Goal: Answer question/provide support: Share knowledge or assist other users

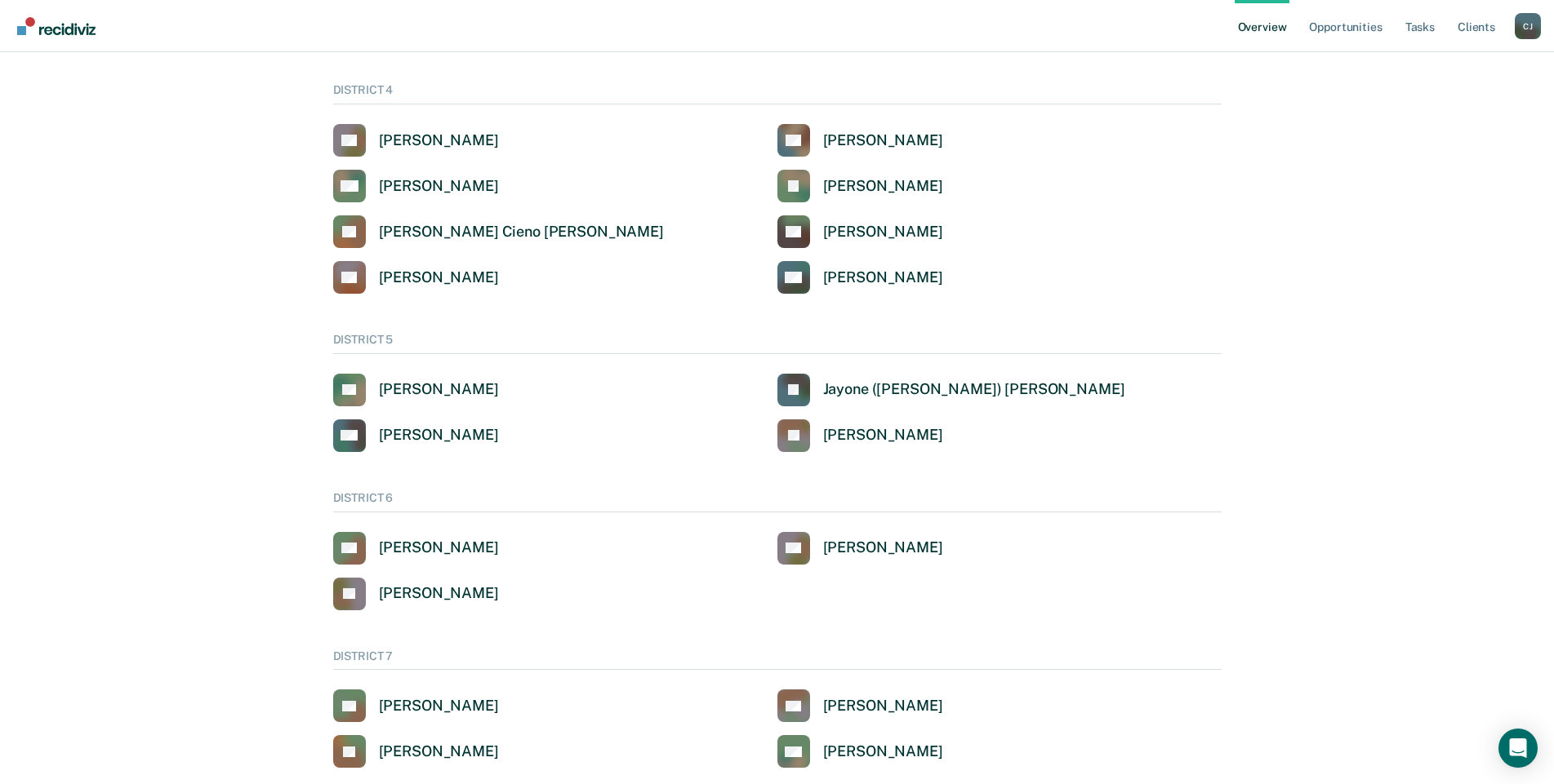
scroll to position [82, 0]
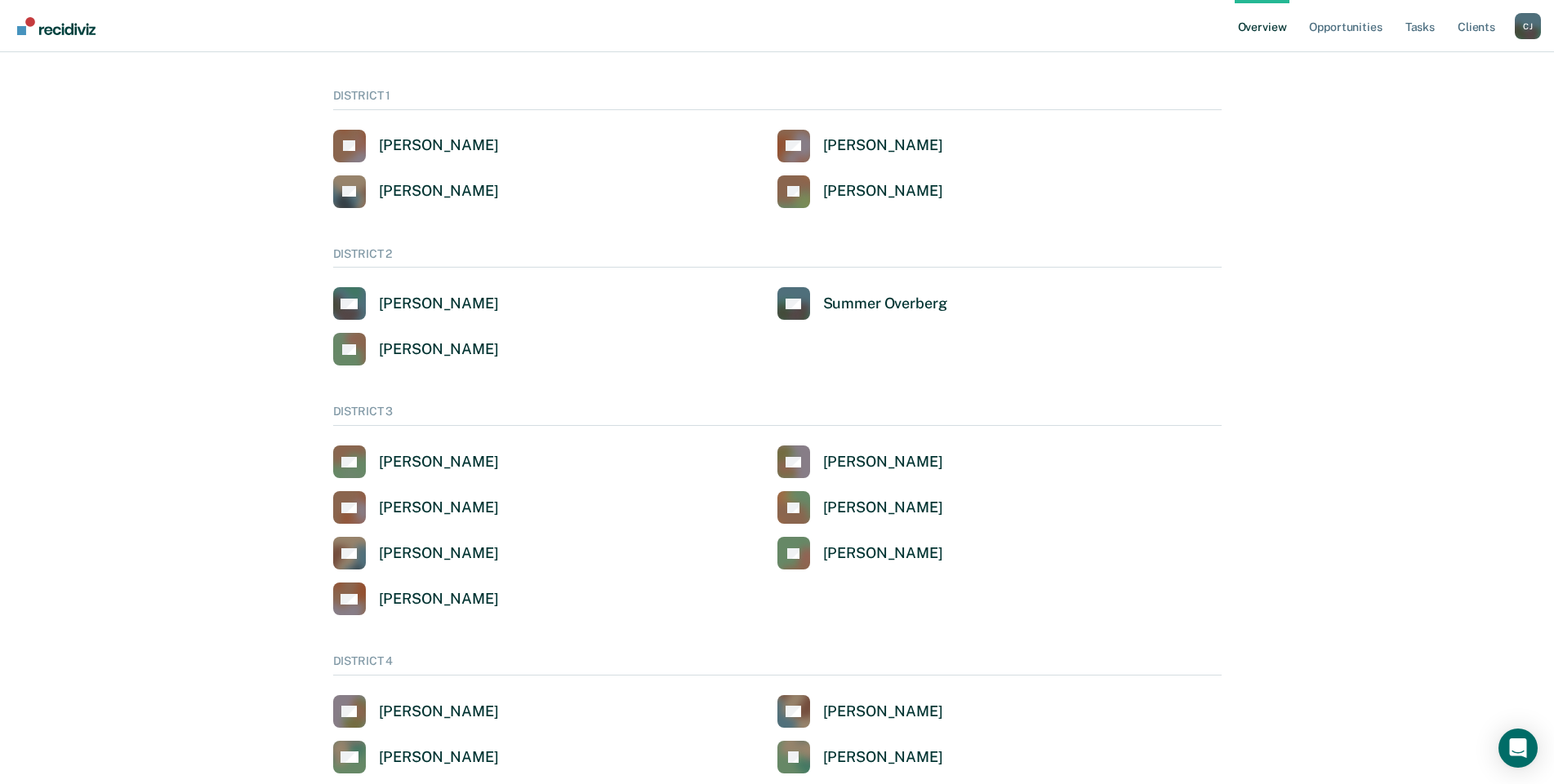
click at [1528, 29] on div "[PERSON_NAME]" at bounding box center [1528, 26] width 26 height 26
click at [1446, 128] on link "Go to Operations" at bounding box center [1461, 126] width 105 height 14
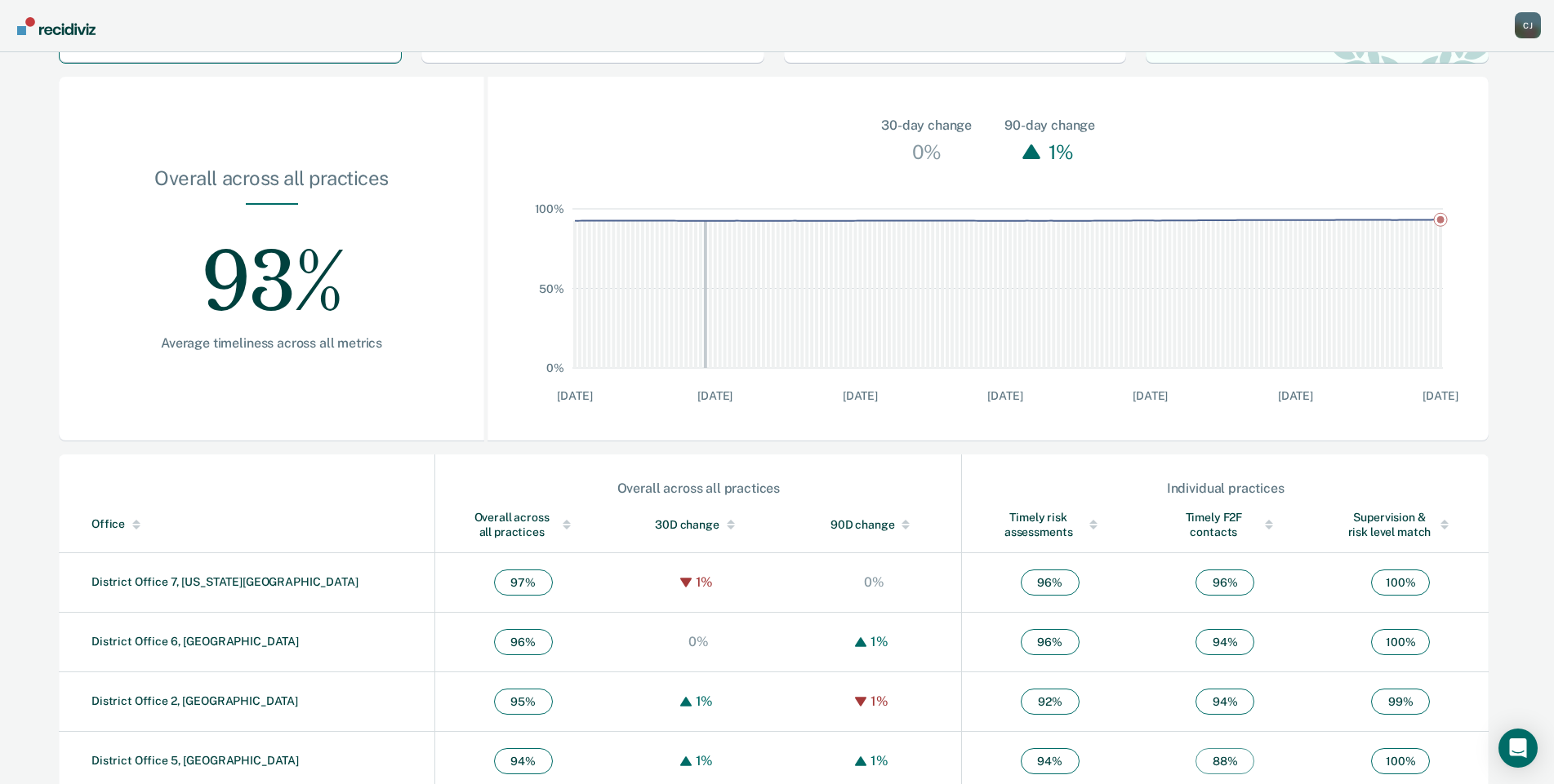
scroll to position [245, 0]
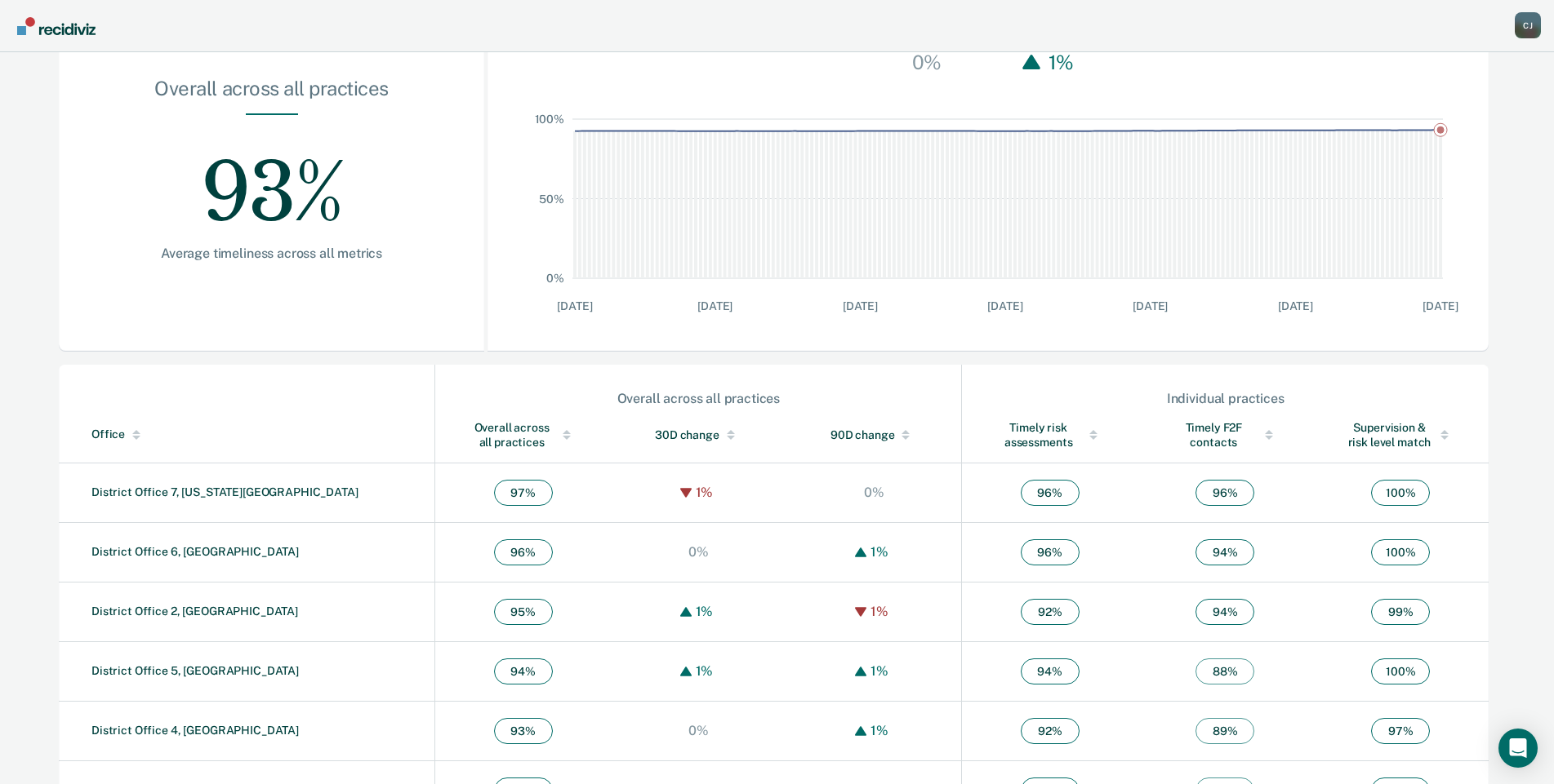
click at [494, 495] on span "97 %" at bounding box center [523, 493] width 59 height 26
click at [142, 492] on link "District Office 7, [US_STATE][GEOGRAPHIC_DATA]" at bounding box center [225, 492] width 267 height 13
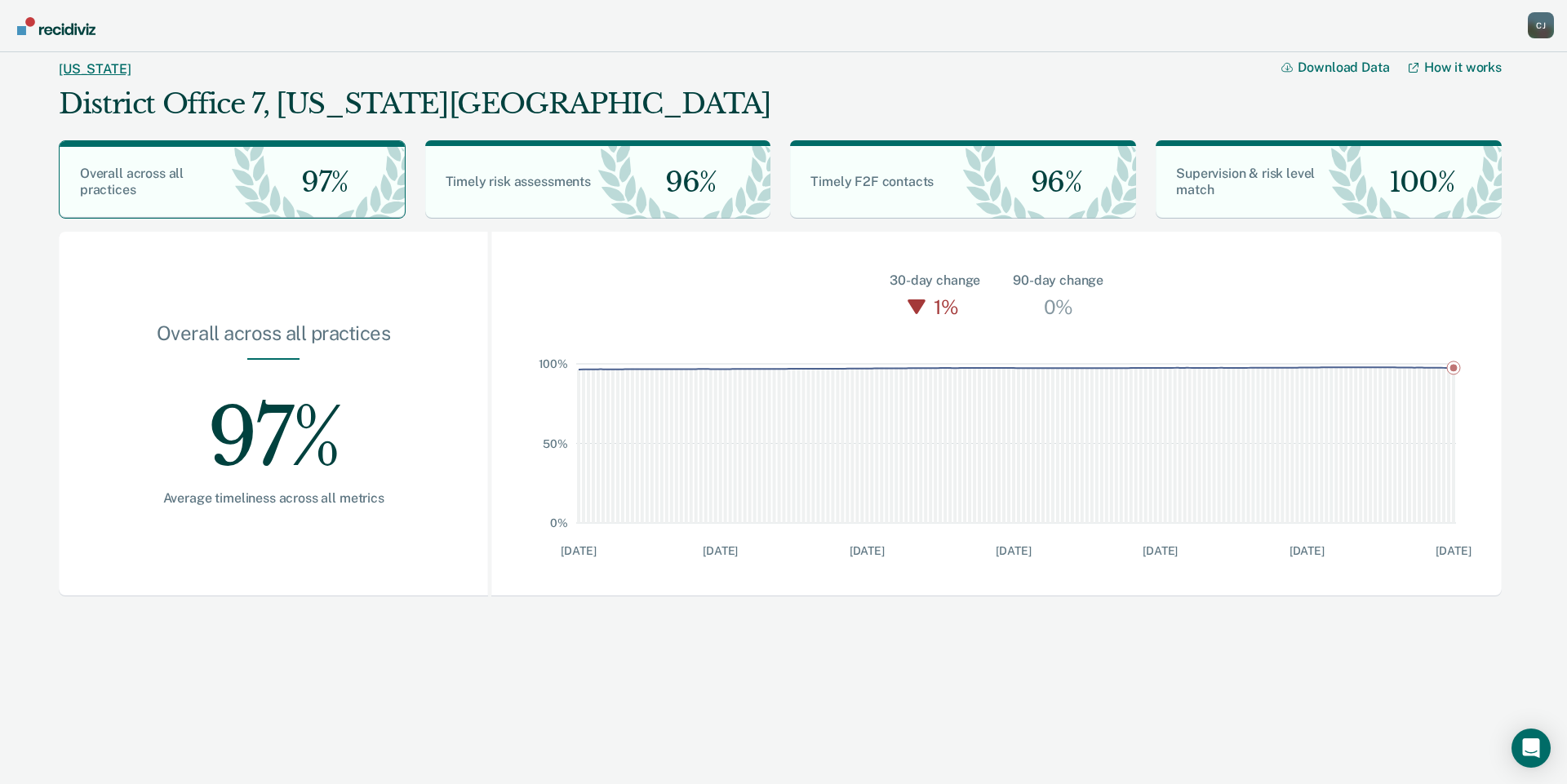
click at [74, 68] on link "[US_STATE]" at bounding box center [94, 69] width 72 height 16
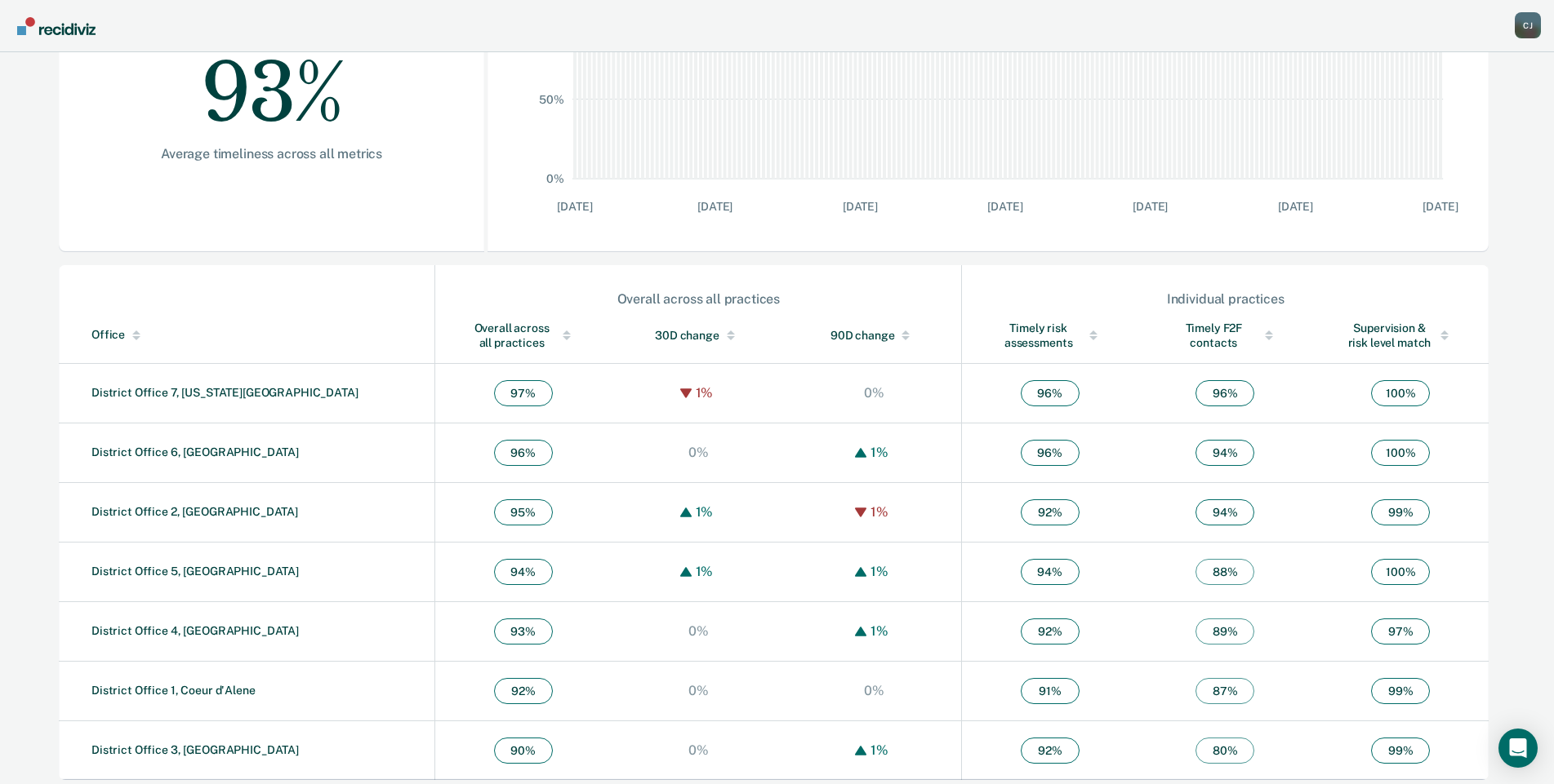
scroll to position [354, 0]
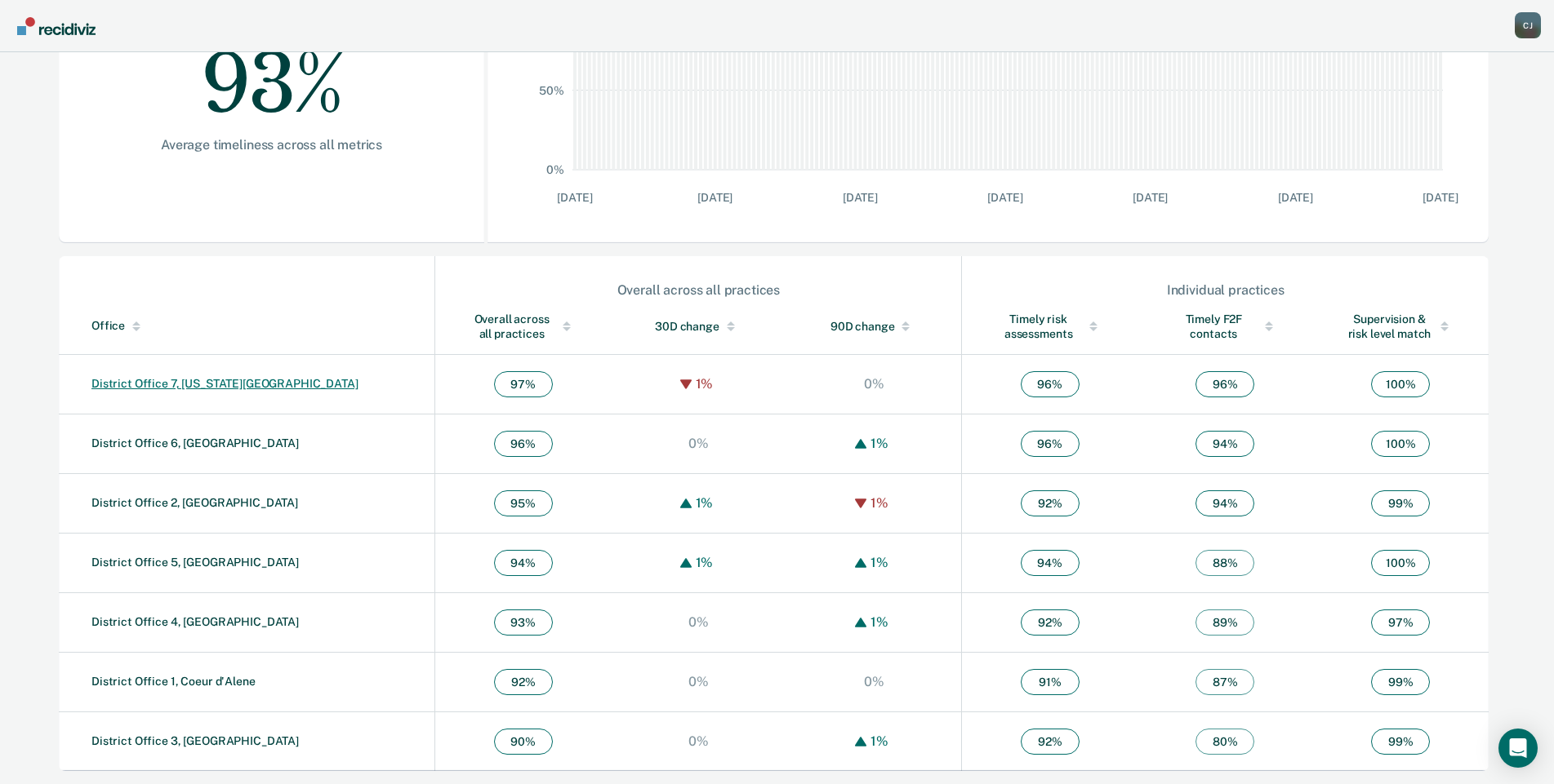
click at [167, 382] on link "District Office 7, [US_STATE][GEOGRAPHIC_DATA]" at bounding box center [225, 383] width 267 height 13
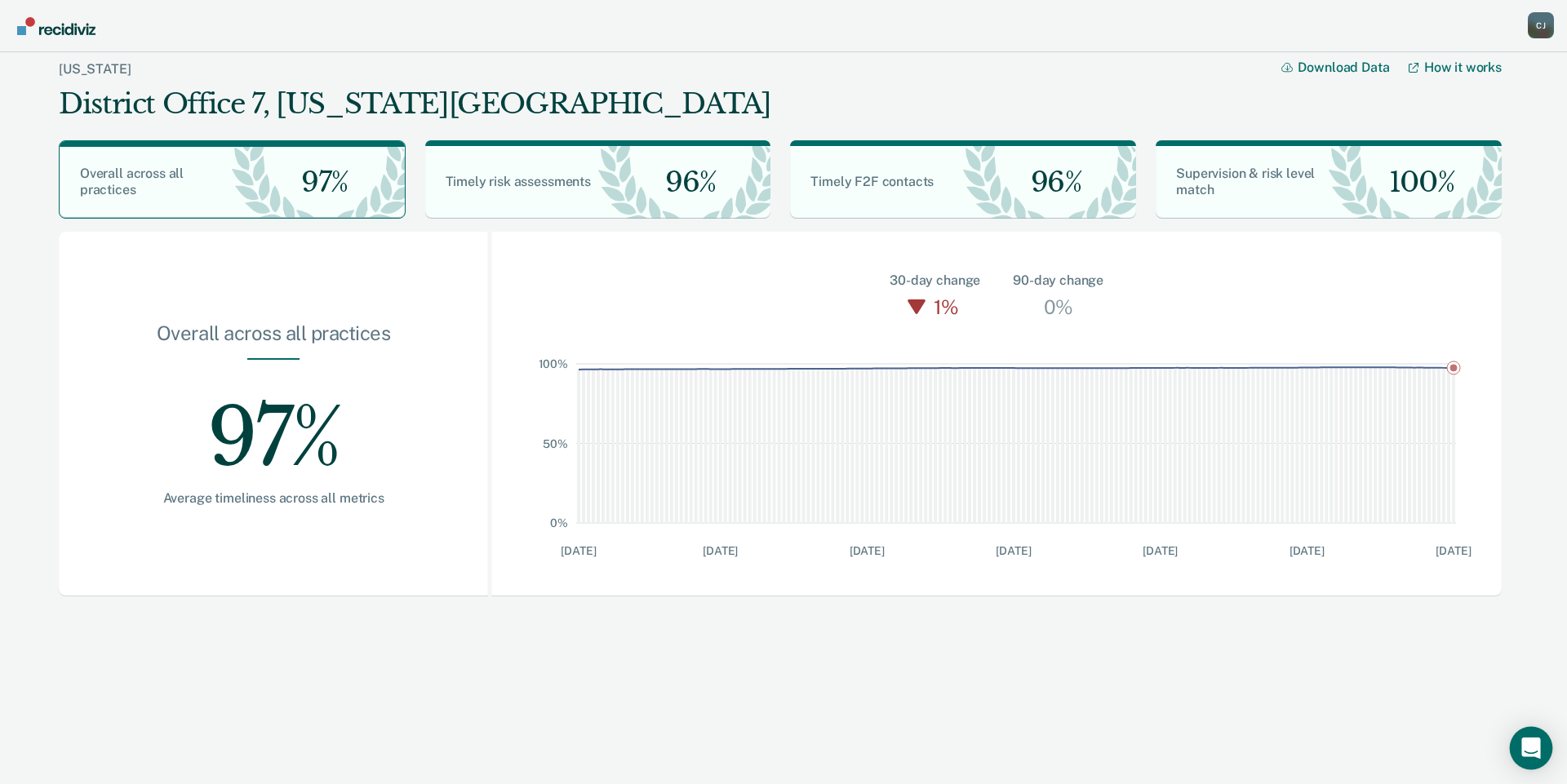
click at [1536, 748] on icon "Open Intercom Messenger" at bounding box center [1531, 748] width 19 height 21
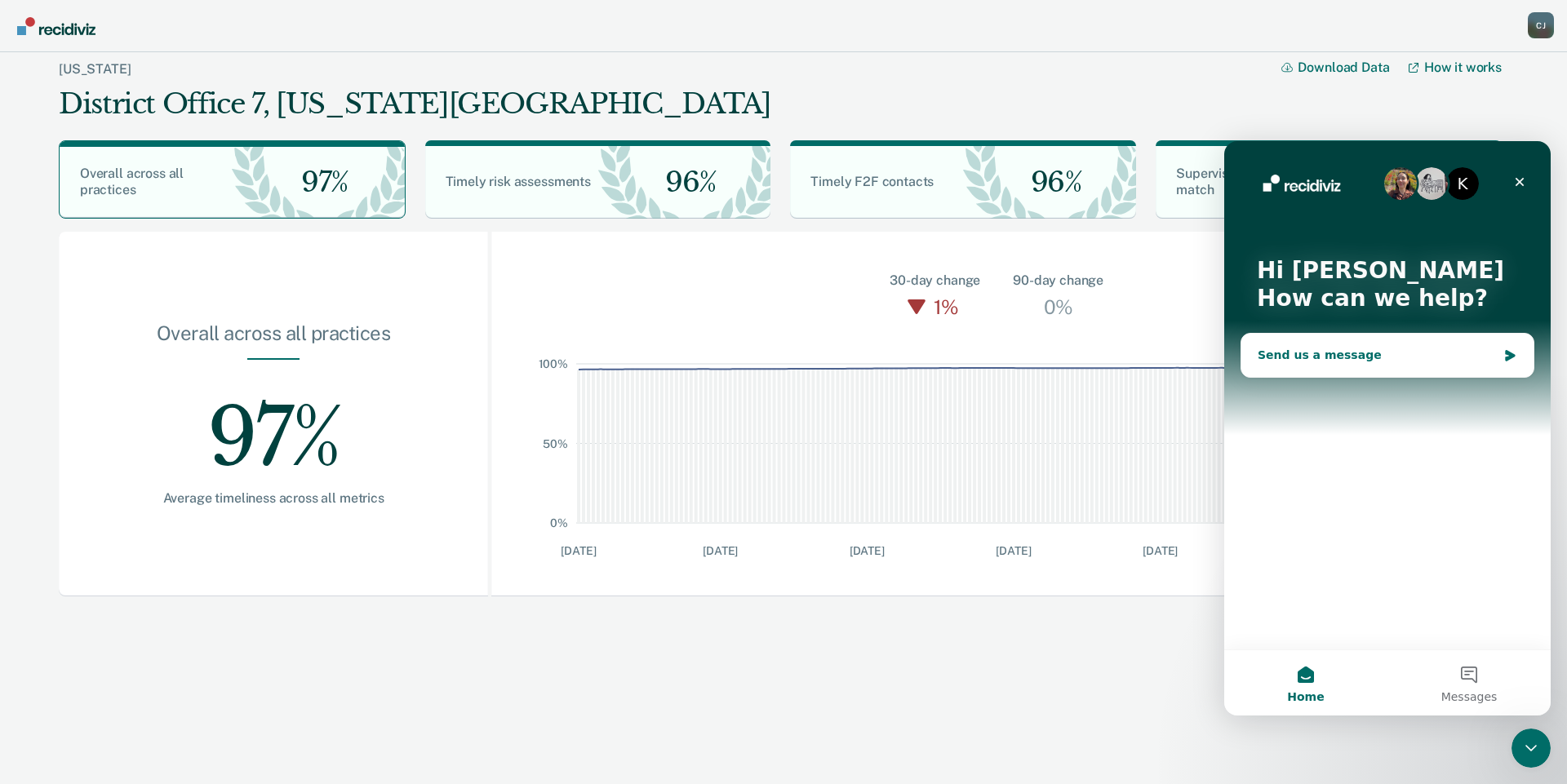
click at [1309, 354] on div "Send us a message" at bounding box center [1377, 355] width 239 height 17
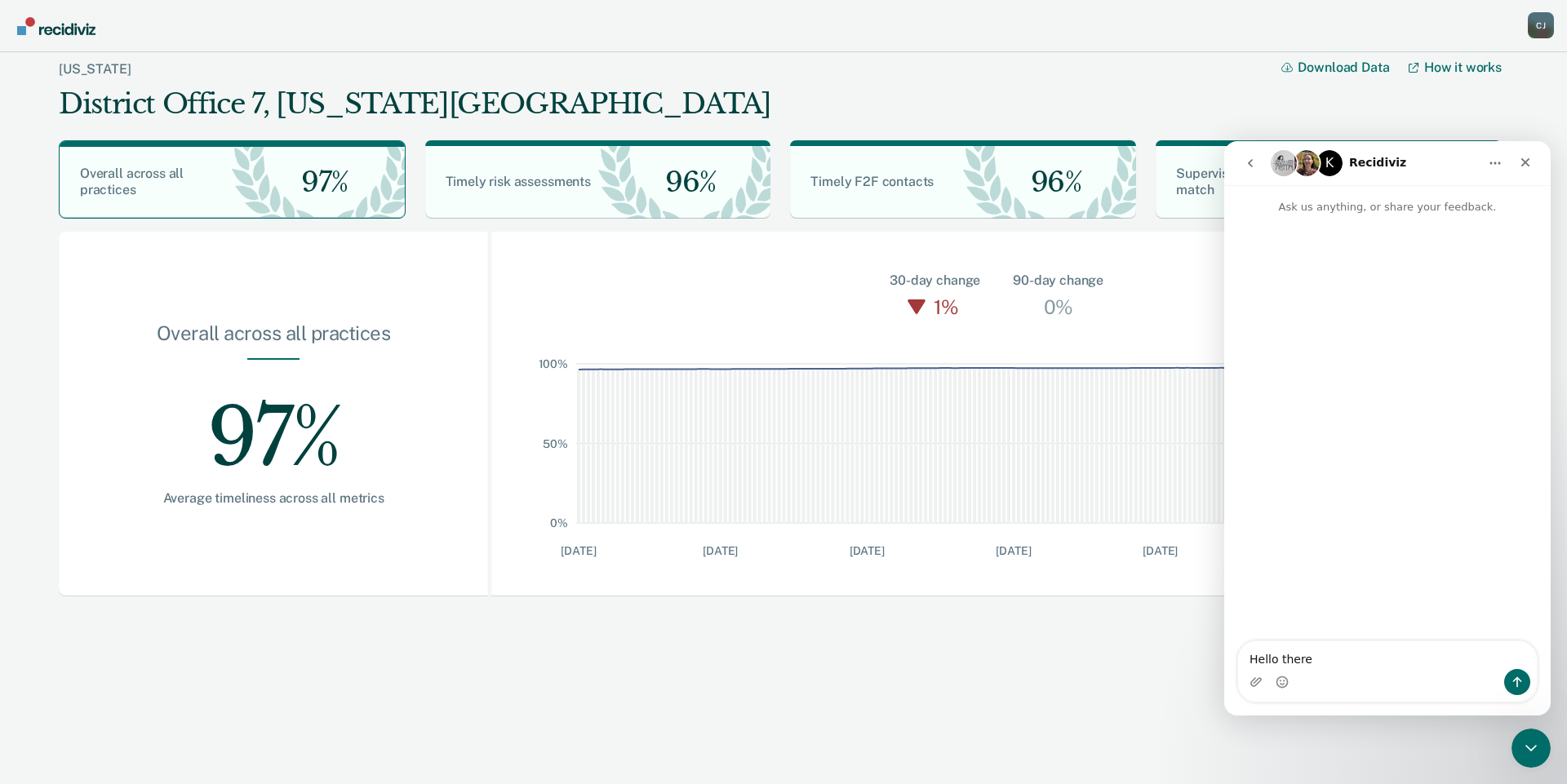
type textarea "Hello there,"
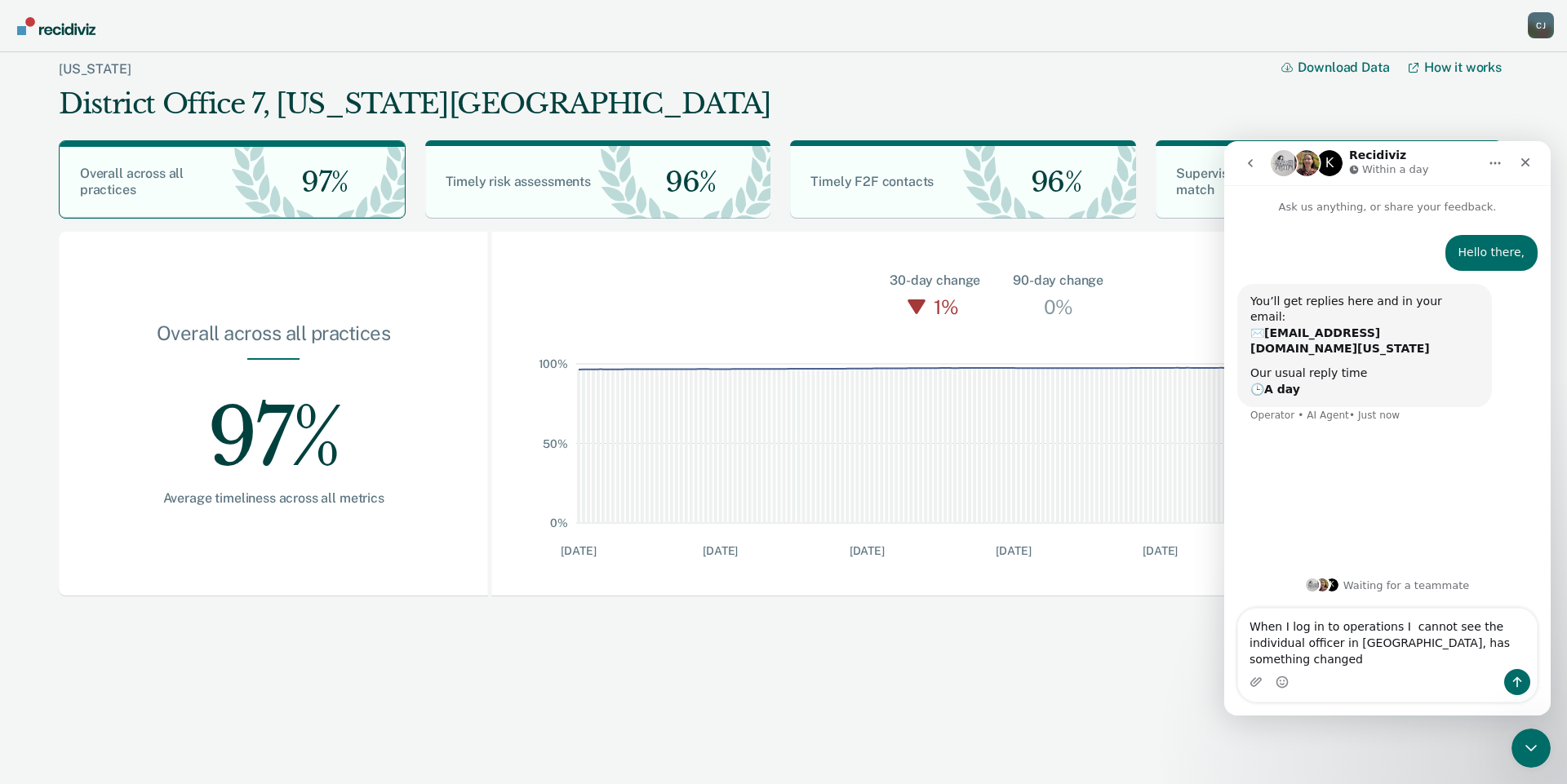
type textarea "When I log in to operations I cannot see the individual officer in [GEOGRAPHIC_…"
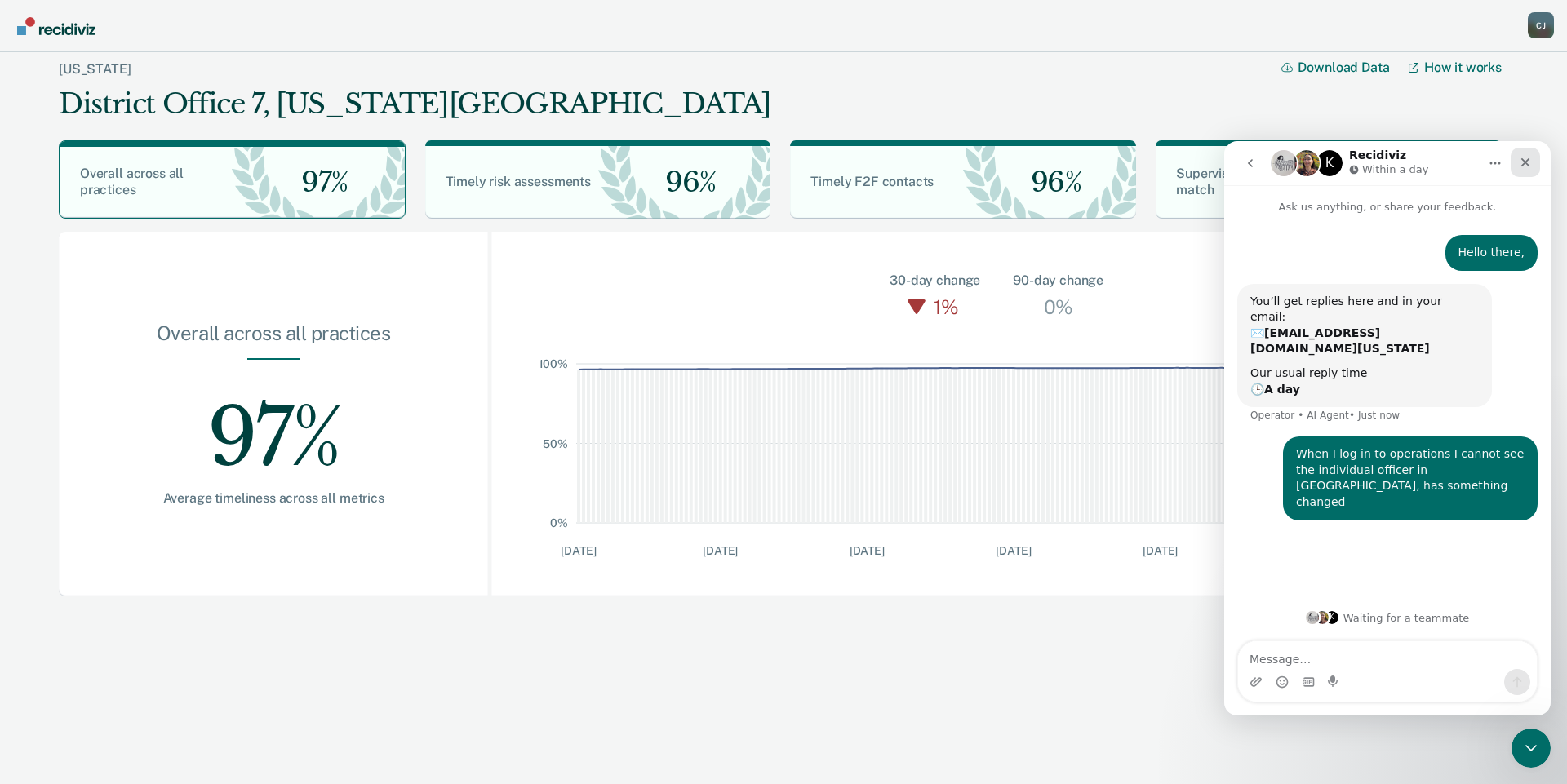
click at [1530, 164] on icon "Close" at bounding box center [1526, 163] width 13 height 13
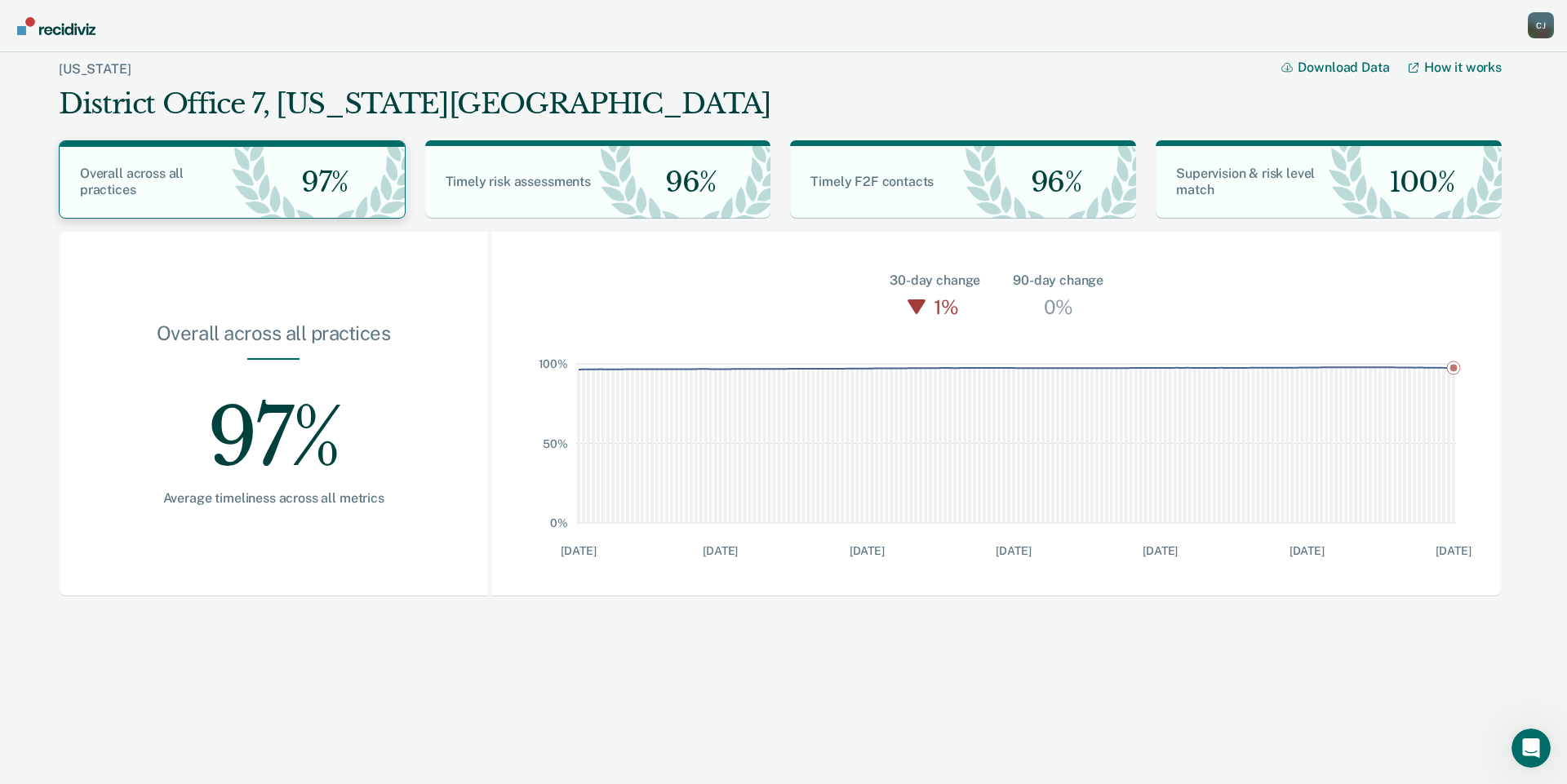
click at [201, 174] on div "Overall across all practices" at bounding box center [145, 183] width 172 height 33
click at [601, 181] on div "96%" at bounding box center [684, 183] width 173 height 73
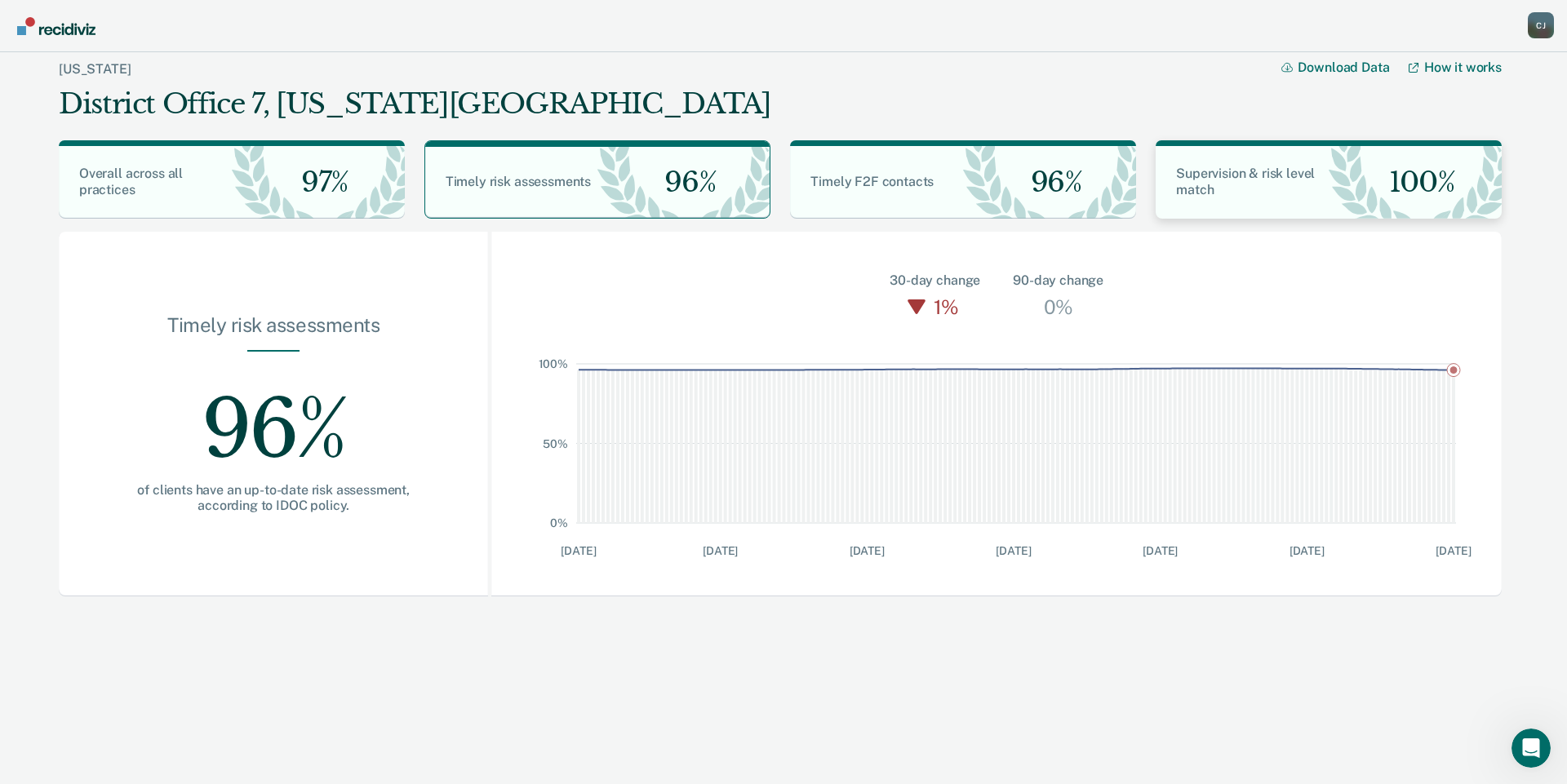
click at [1270, 191] on div "Supervision & risk level match" at bounding box center [1242, 183] width 173 height 33
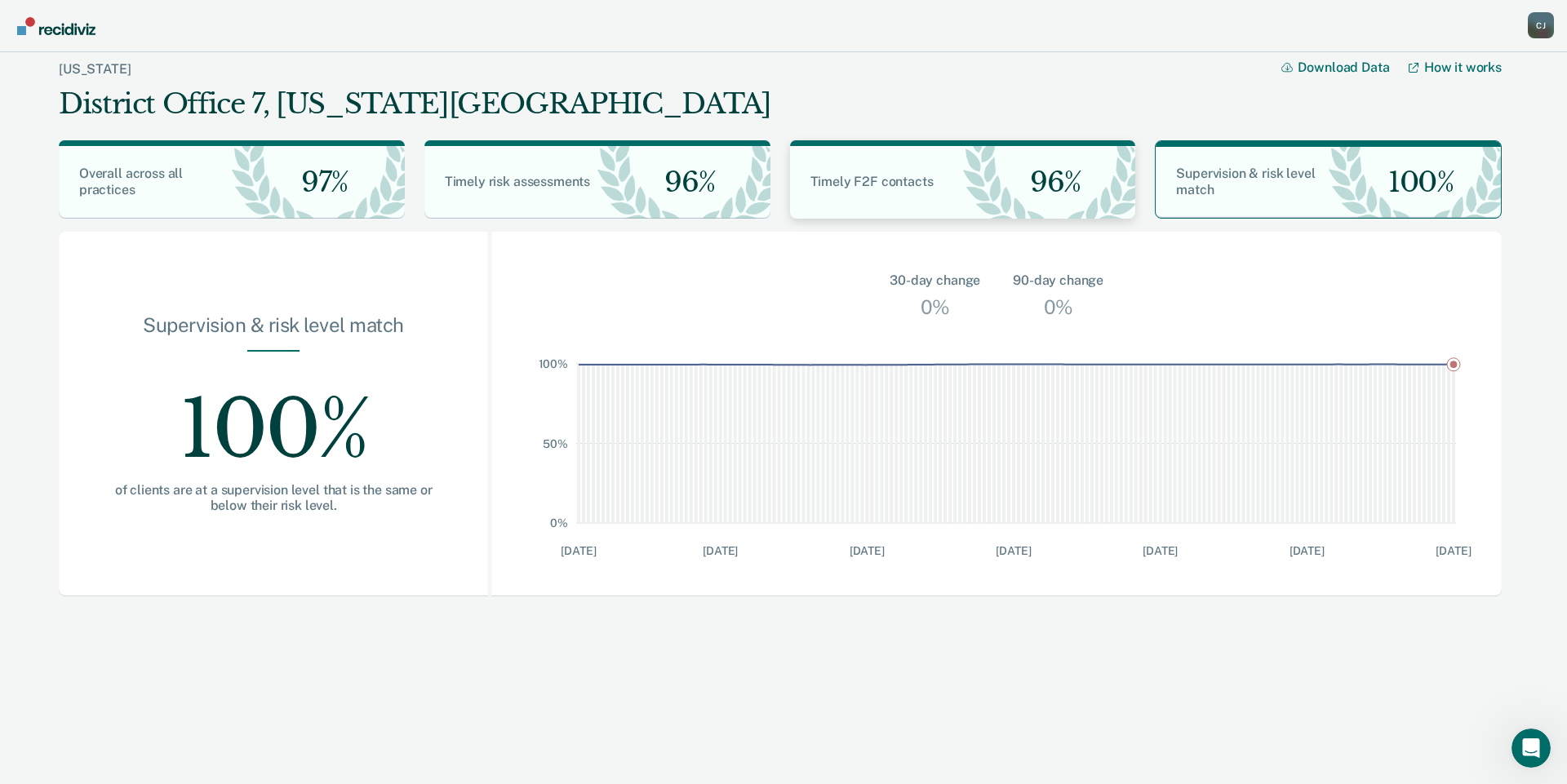
click at [863, 206] on div "Timely F2F contacts 96%" at bounding box center [963, 183] width 346 height 73
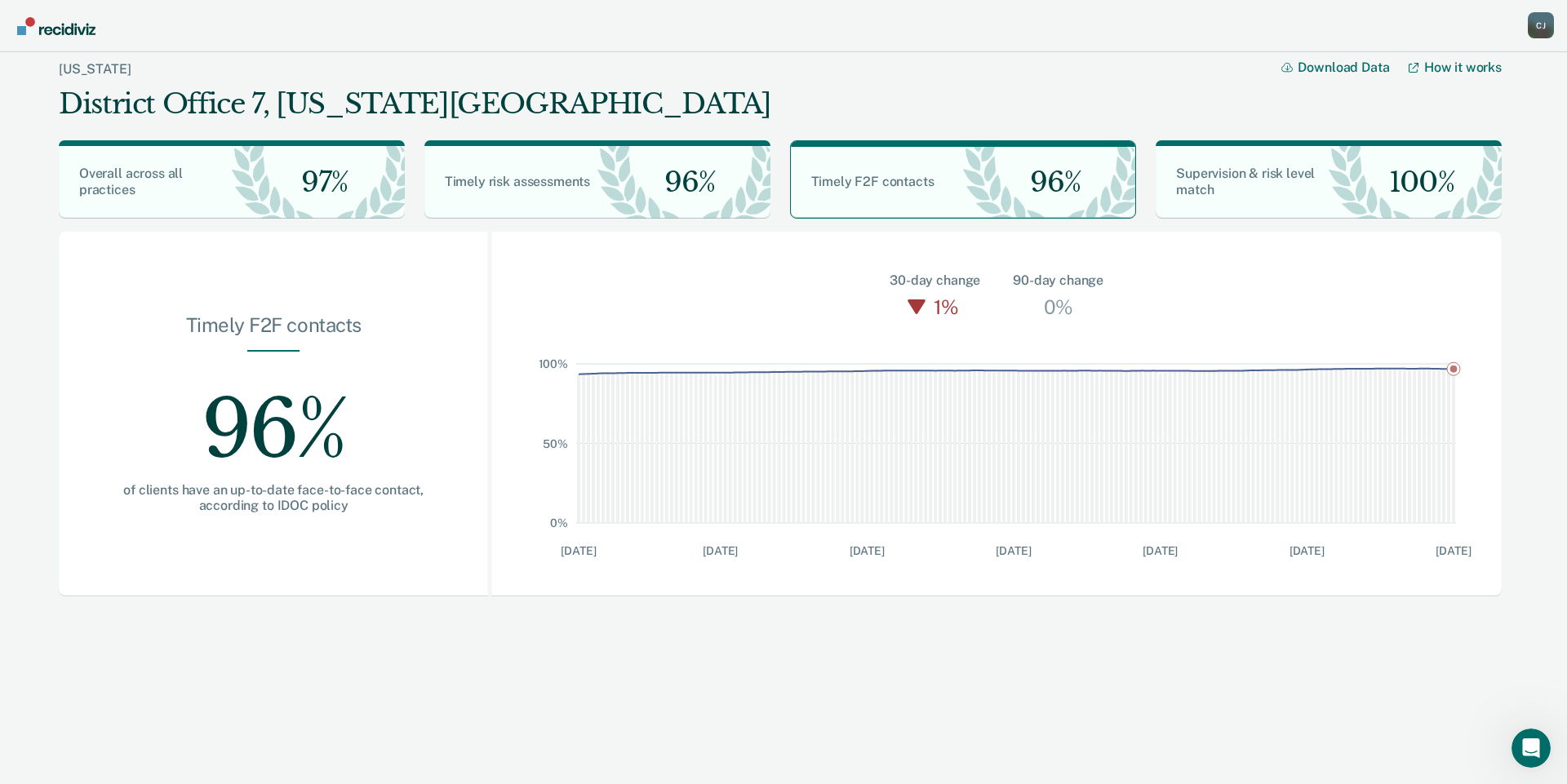
drag, startPoint x: 156, startPoint y: 116, endPoint x: 19, endPoint y: 75, distance: 143.0
click at [156, 115] on div "District Office 7, [US_STATE][GEOGRAPHIC_DATA]" at bounding box center [414, 104] width 712 height 33
click at [69, 61] on link "[US_STATE]" at bounding box center [94, 69] width 72 height 16
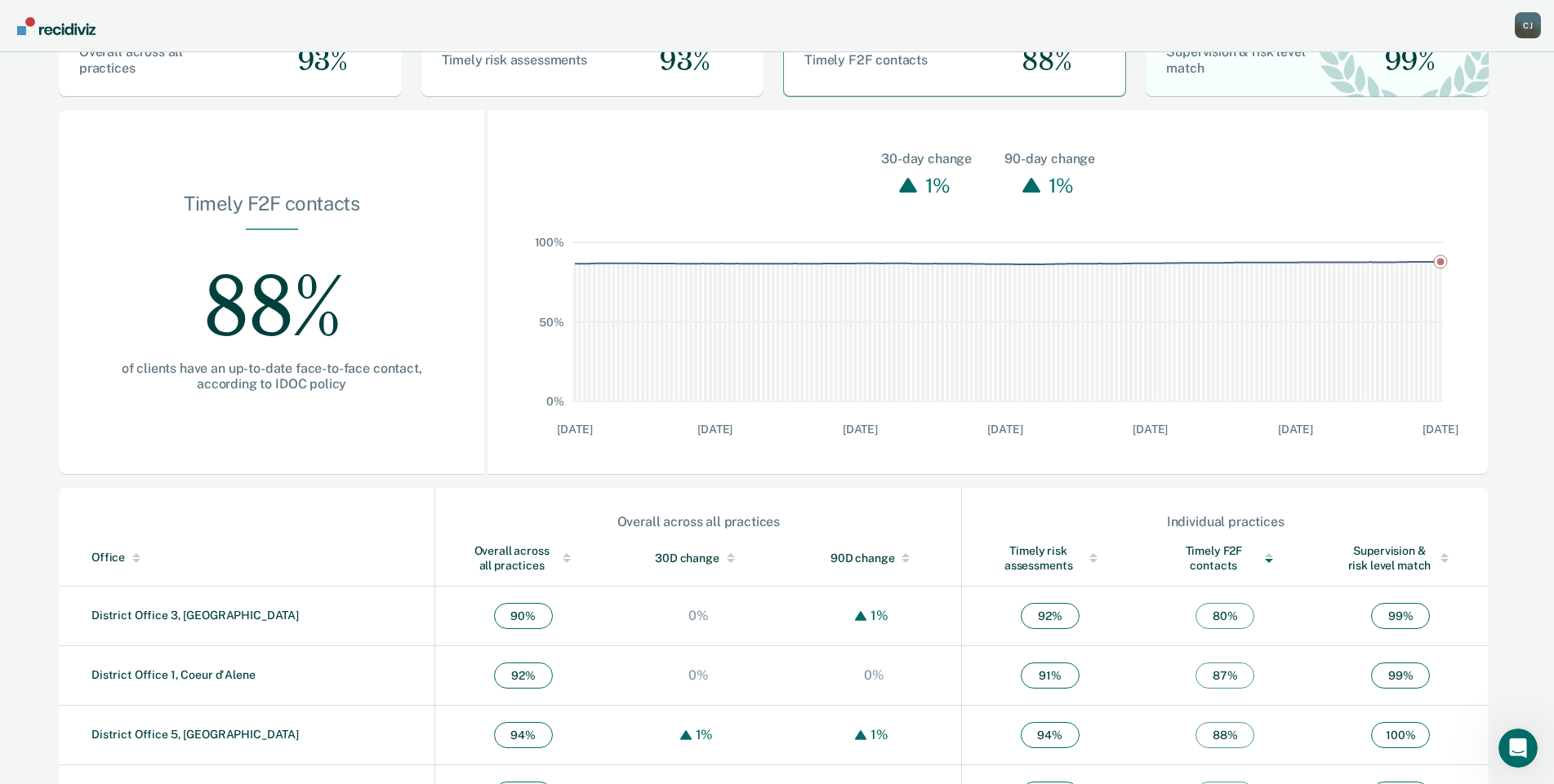
scroll to position [354, 0]
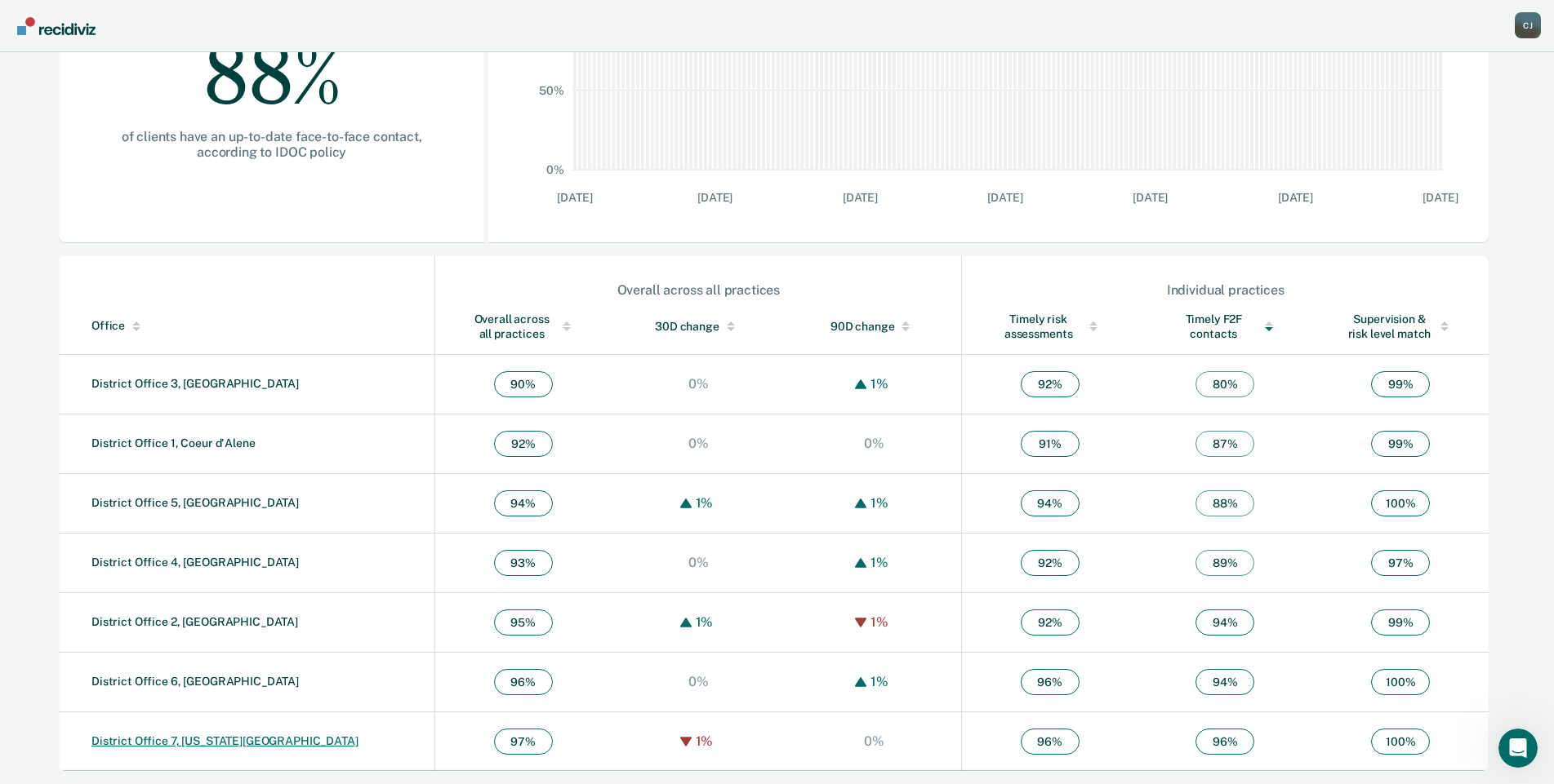
click at [191, 744] on link "District Office 7, [US_STATE][GEOGRAPHIC_DATA]" at bounding box center [225, 741] width 267 height 13
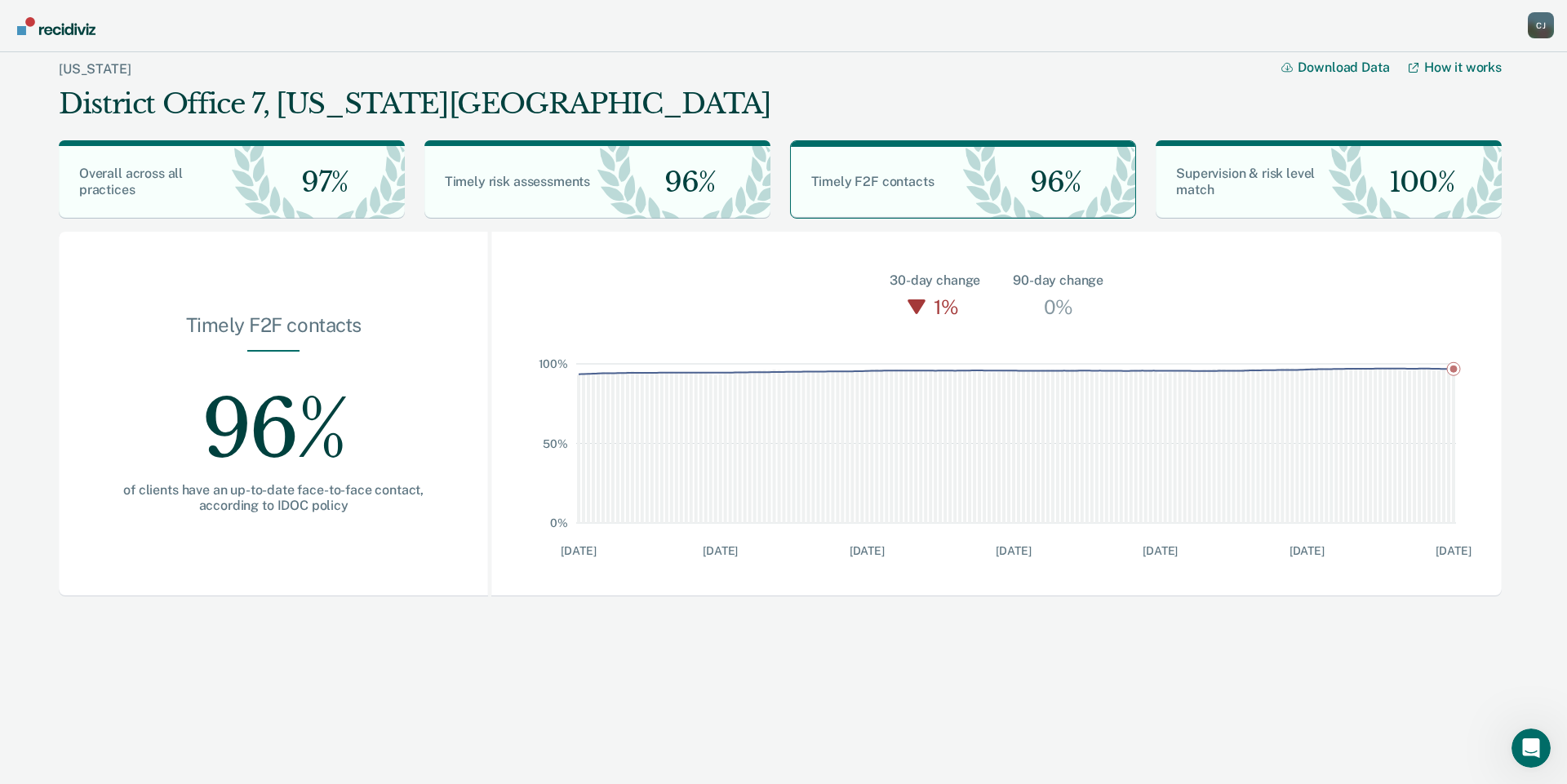
click at [1544, 30] on div "[PERSON_NAME]" at bounding box center [1541, 26] width 26 height 26
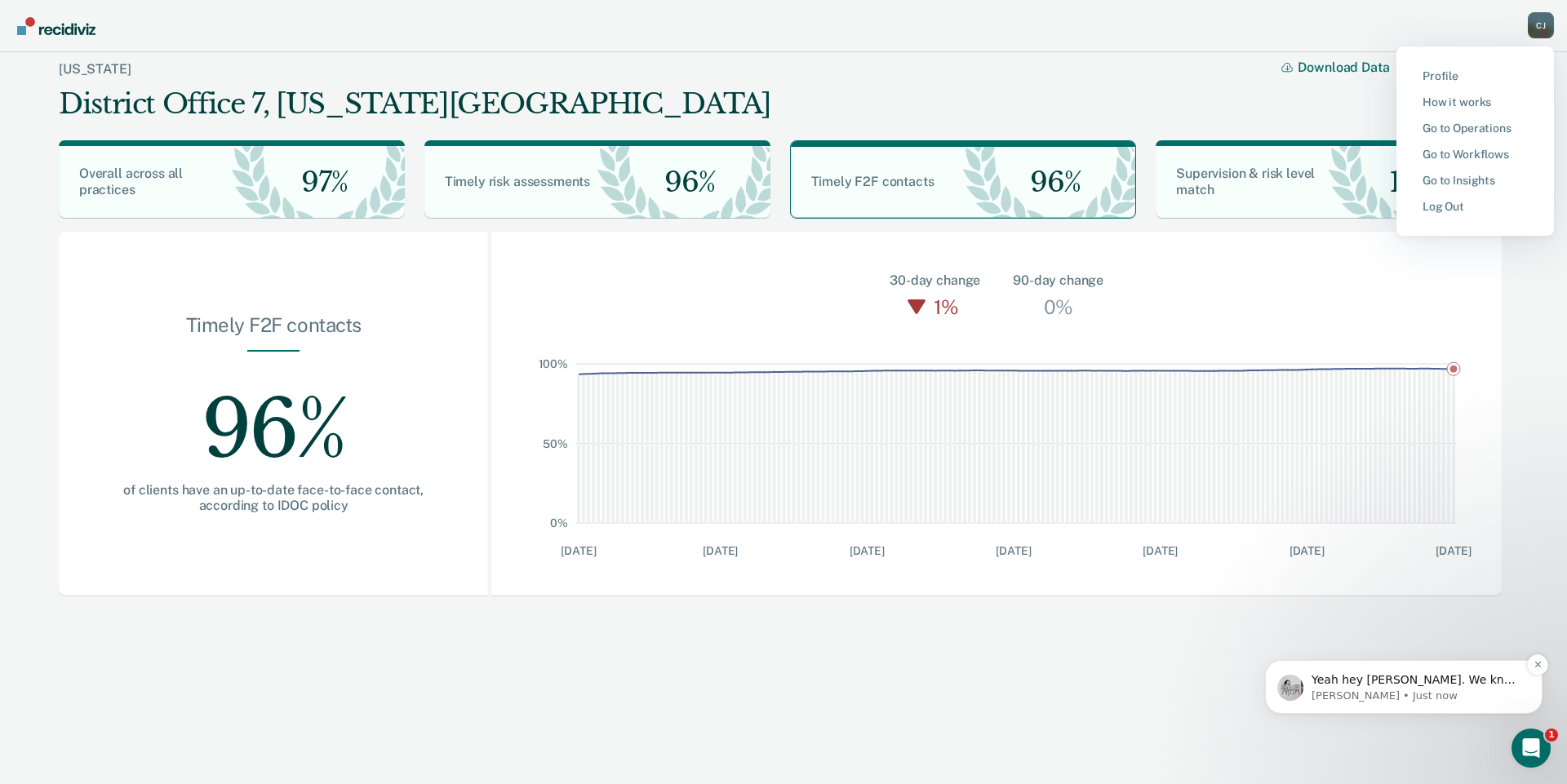
click at [1379, 680] on span "Yeah hey [PERSON_NAME]. We know it's a bug and we're working on fixing it!" at bounding box center [1416, 696] width 209 height 45
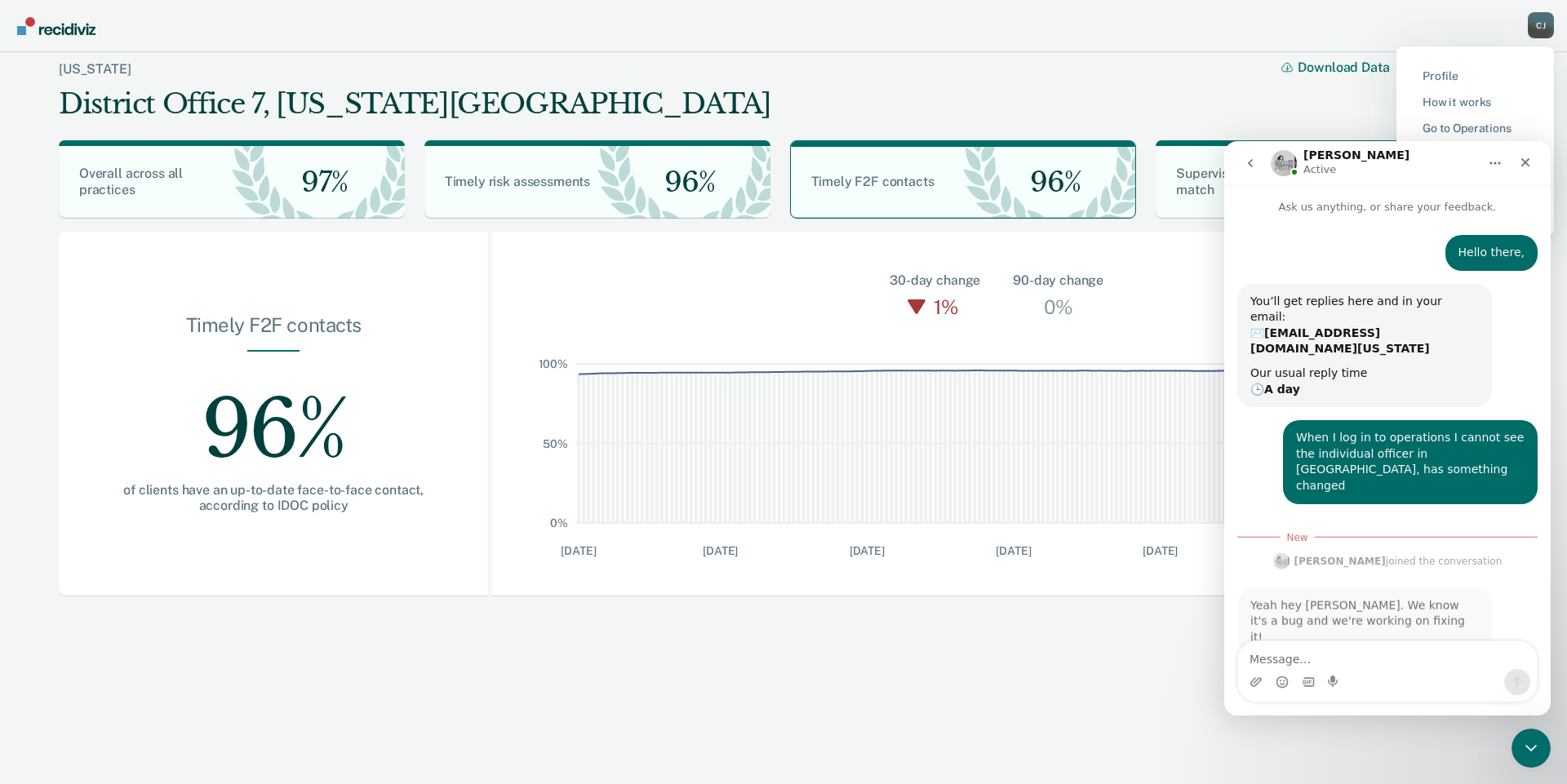
scroll to position [2, 0]
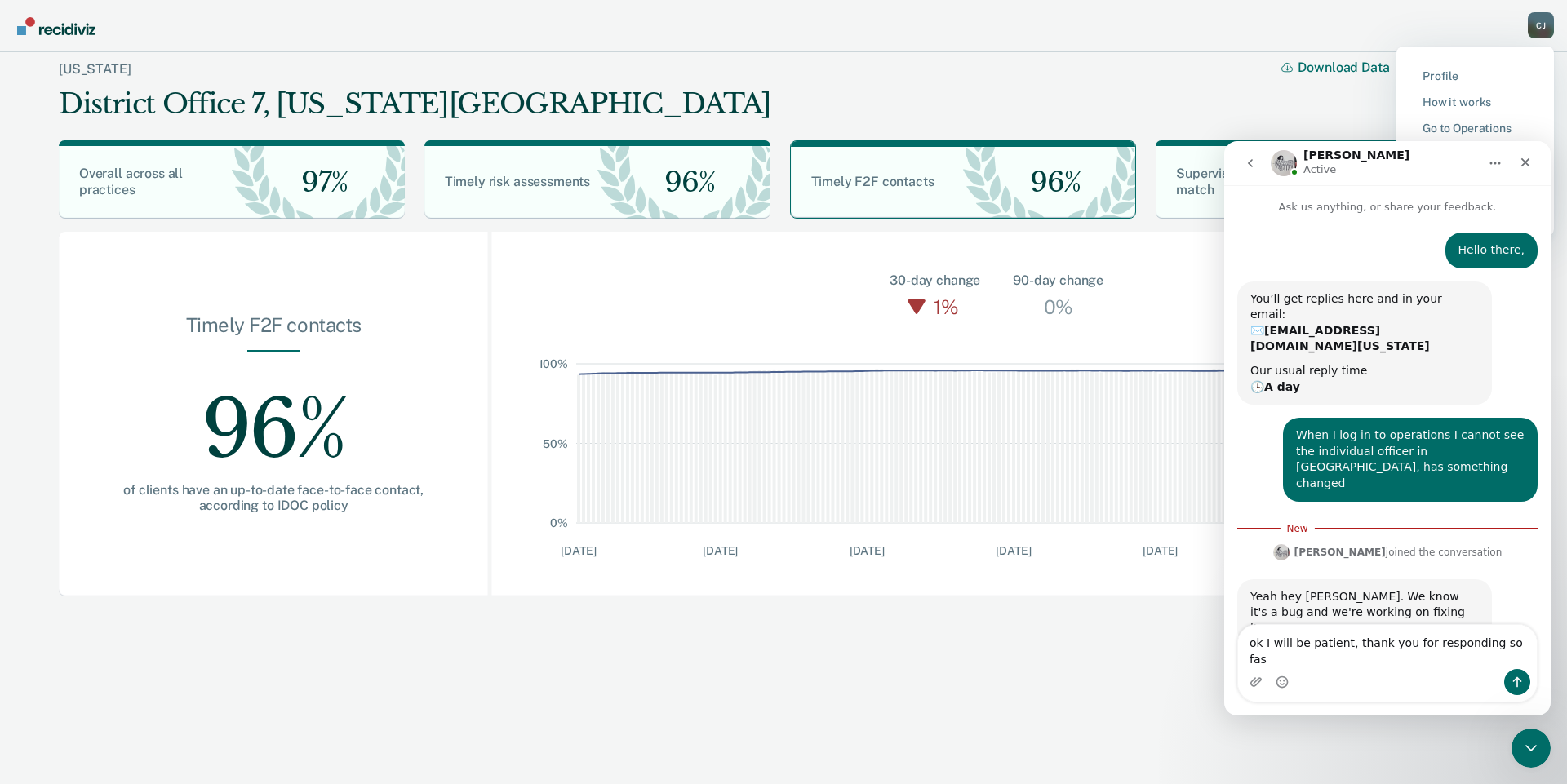
type textarea "ok I will be patient, thank you for responding so fast"
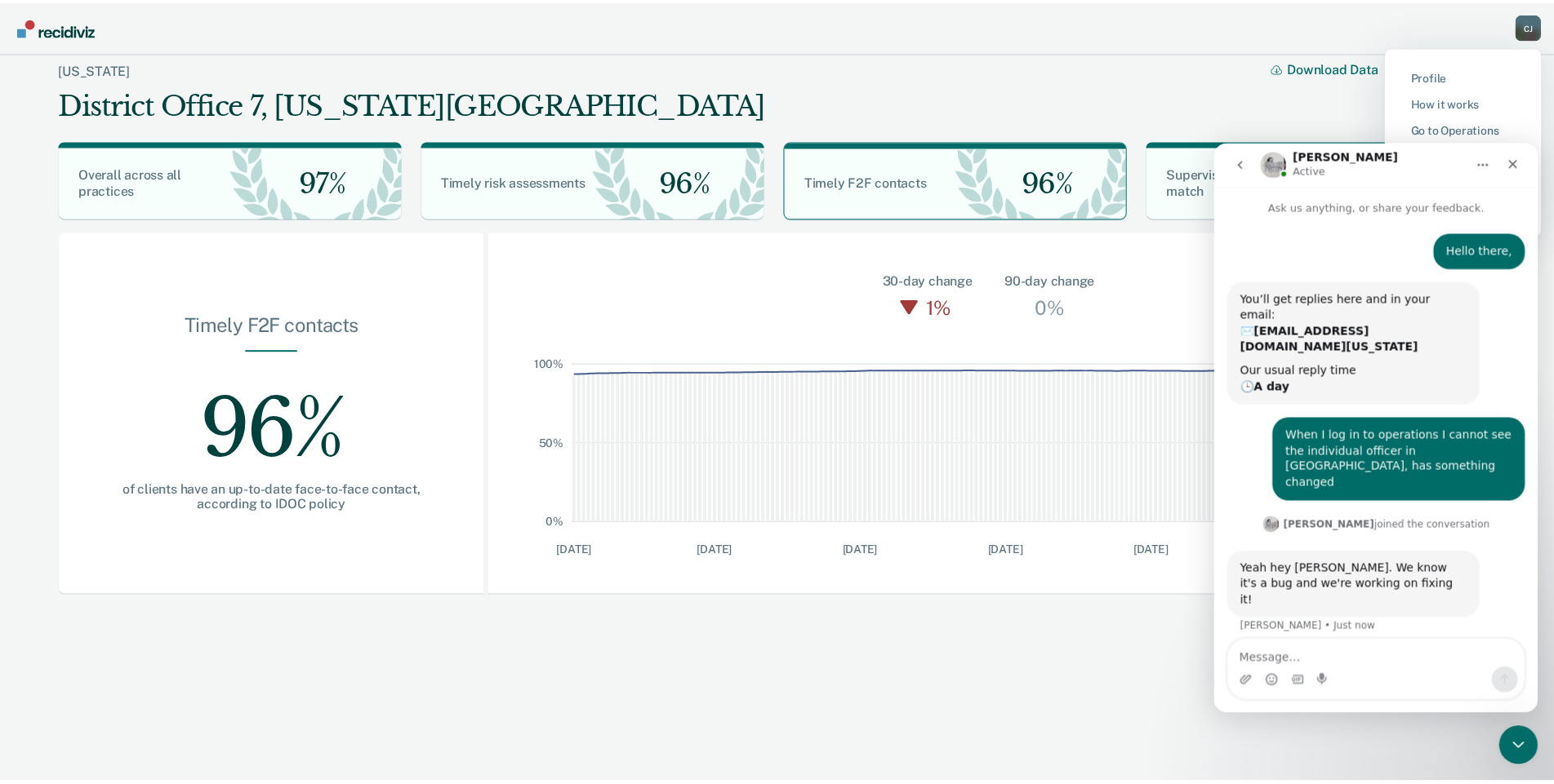
scroll to position [16, 0]
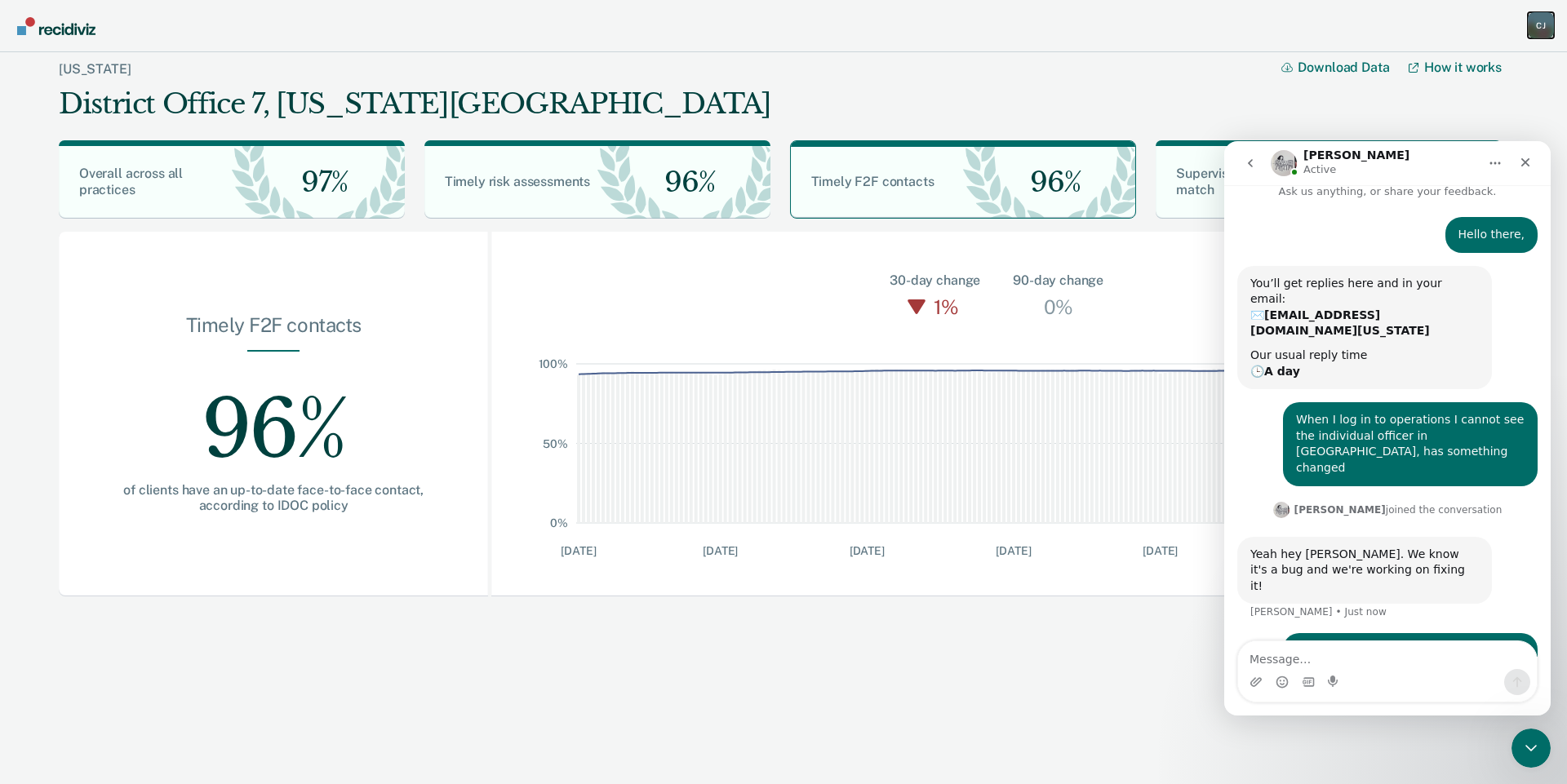
click at [1546, 22] on div "[PERSON_NAME]" at bounding box center [1541, 26] width 26 height 26
click at [1523, 159] on icon "Close" at bounding box center [1526, 163] width 9 height 9
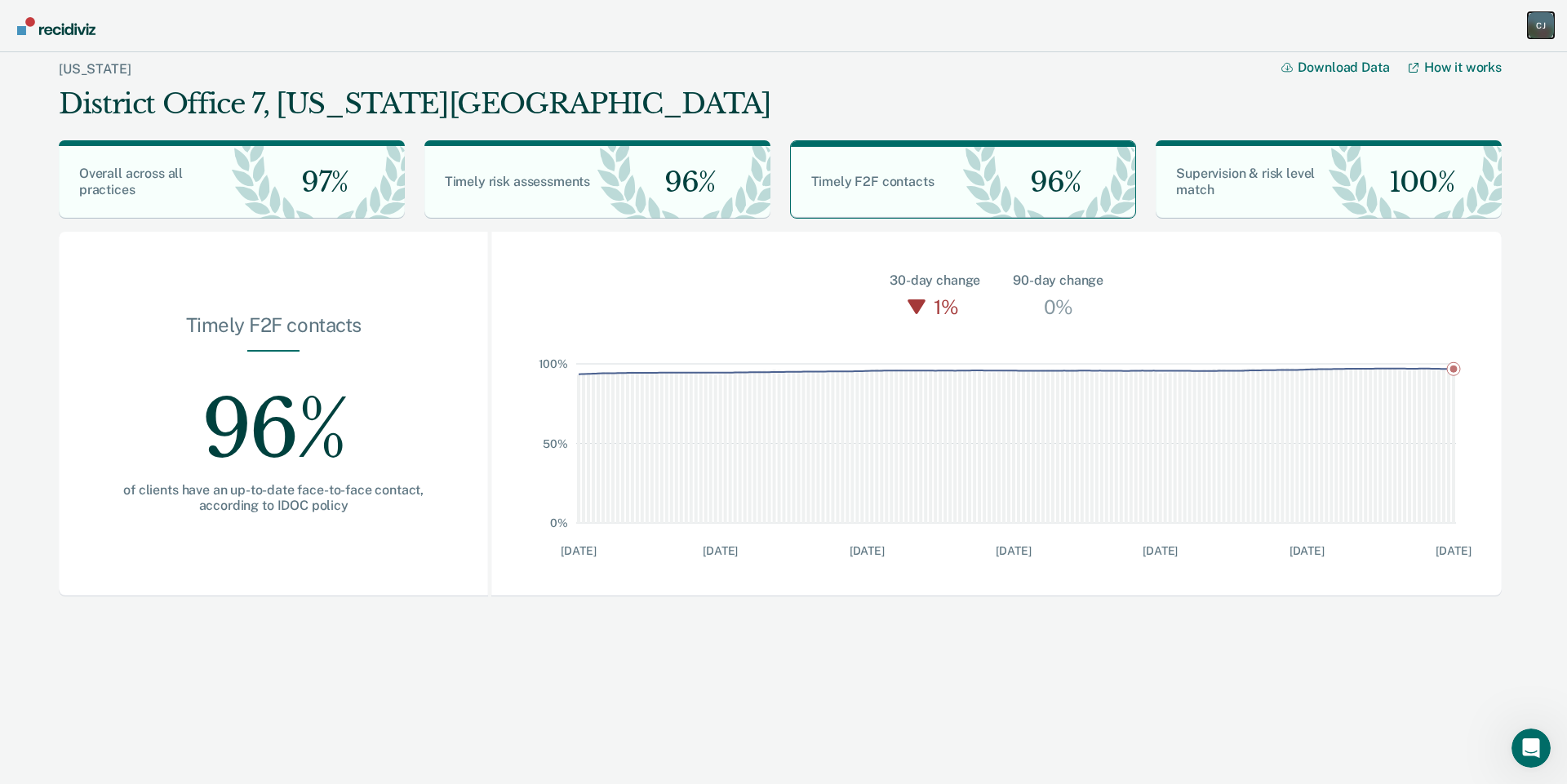
click at [1540, 27] on div "[PERSON_NAME]" at bounding box center [1541, 26] width 26 height 26
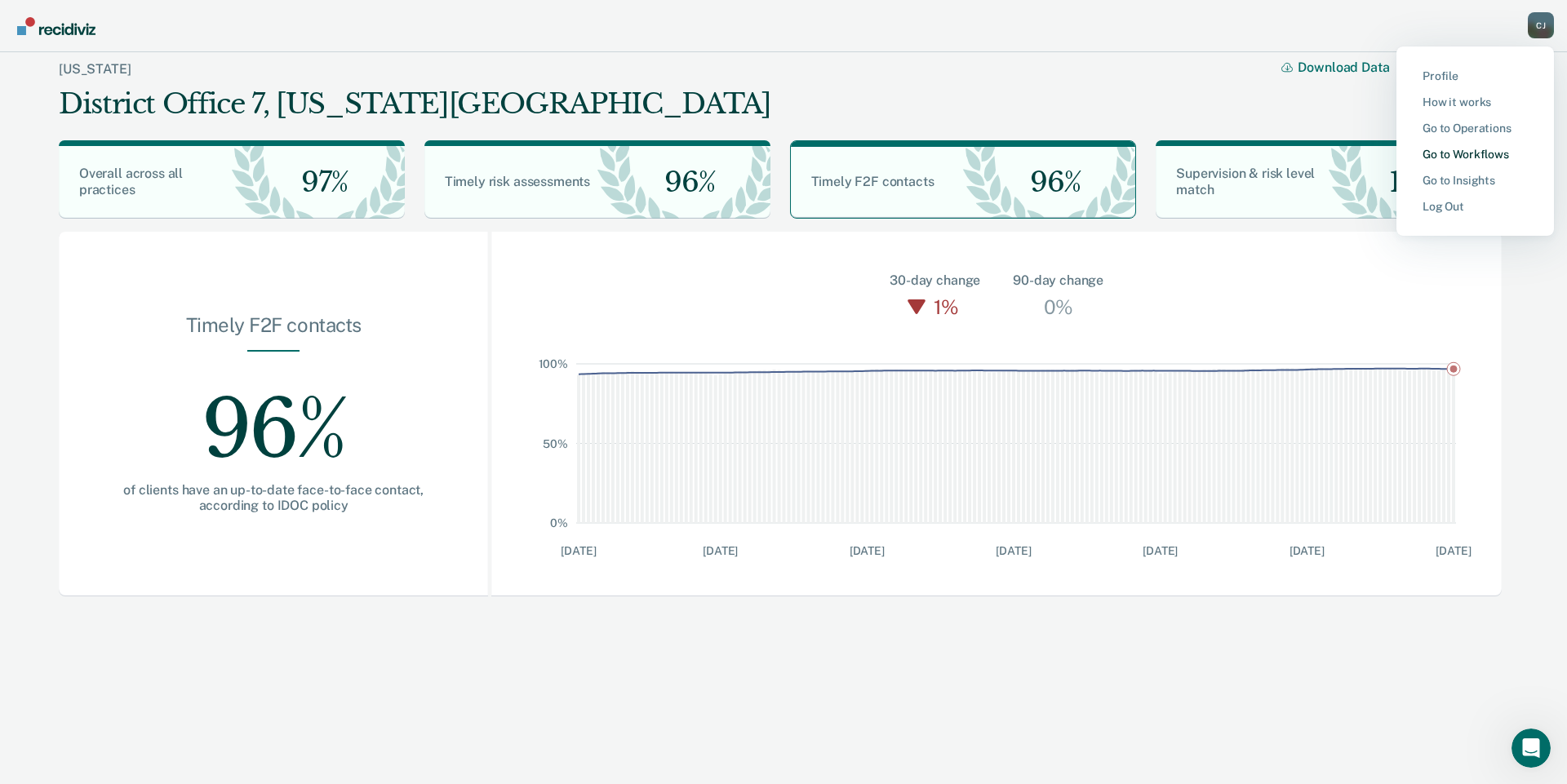
click at [1439, 153] on link "Go to Workflows" at bounding box center [1475, 154] width 105 height 14
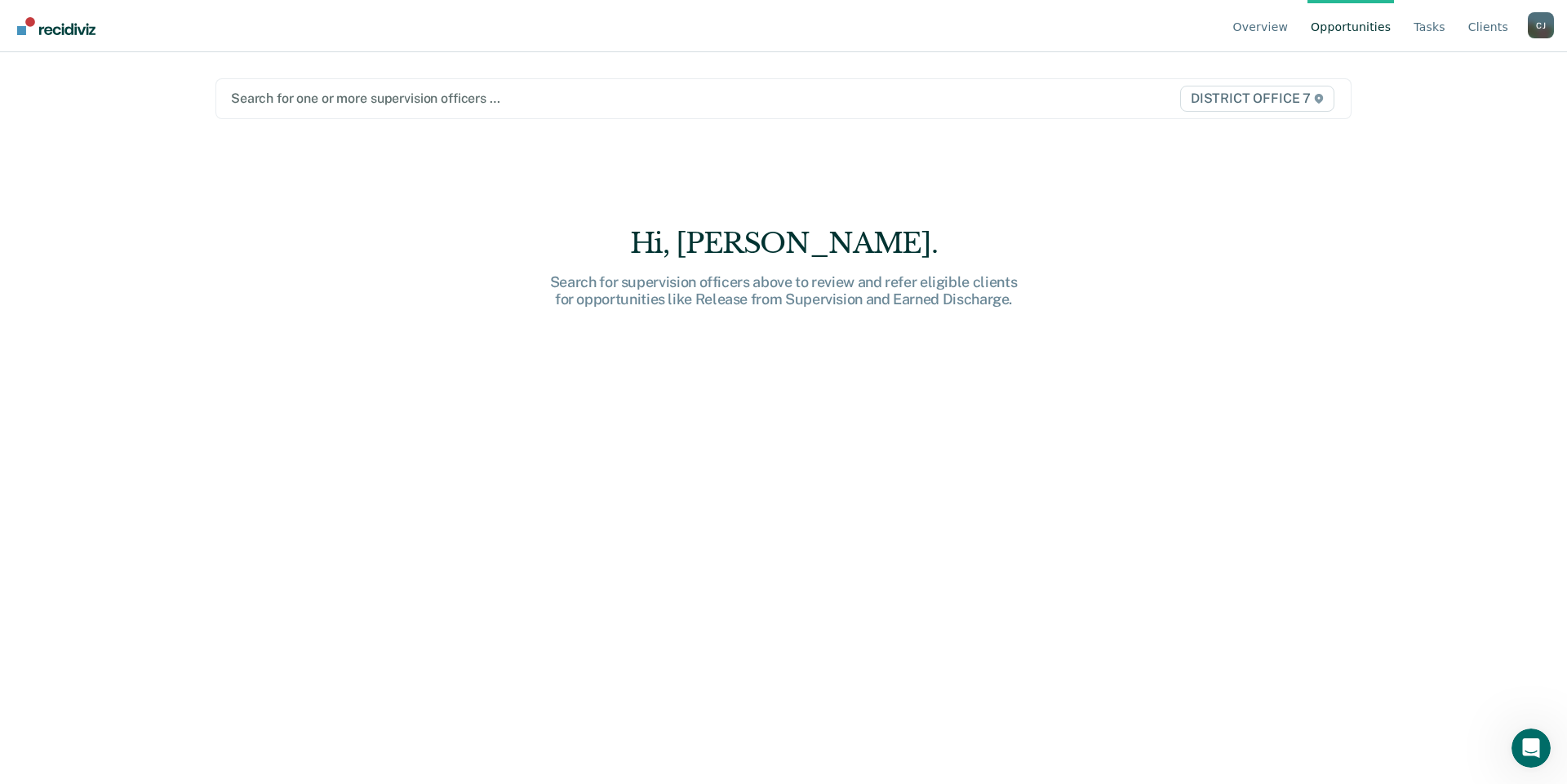
click at [1535, 21] on div "[PERSON_NAME]" at bounding box center [1541, 26] width 26 height 26
click at [1490, 28] on link "Client s" at bounding box center [1488, 26] width 46 height 52
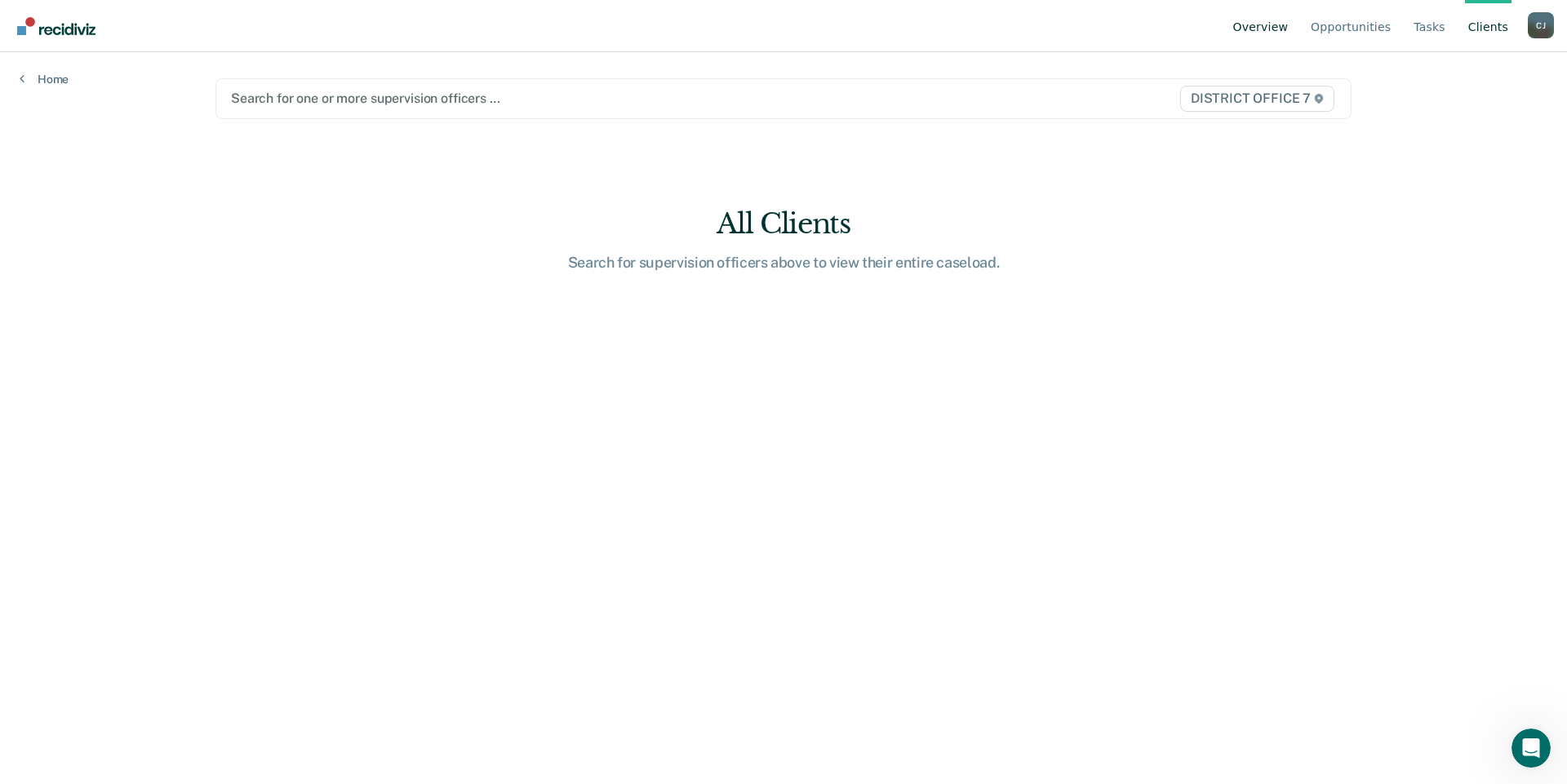
click at [1285, 31] on link "Overview" at bounding box center [1261, 26] width 62 height 52
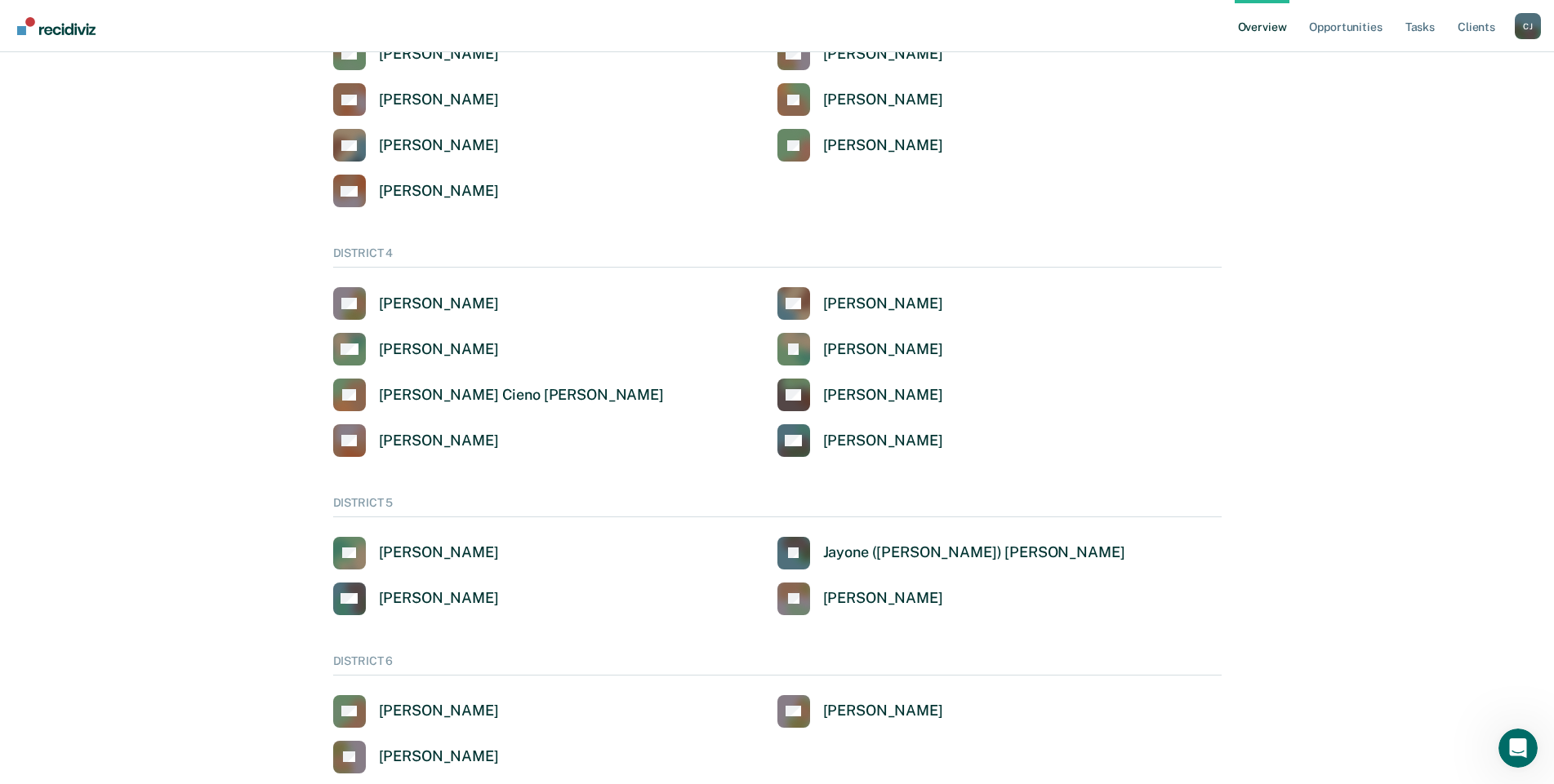
scroll to position [801, 0]
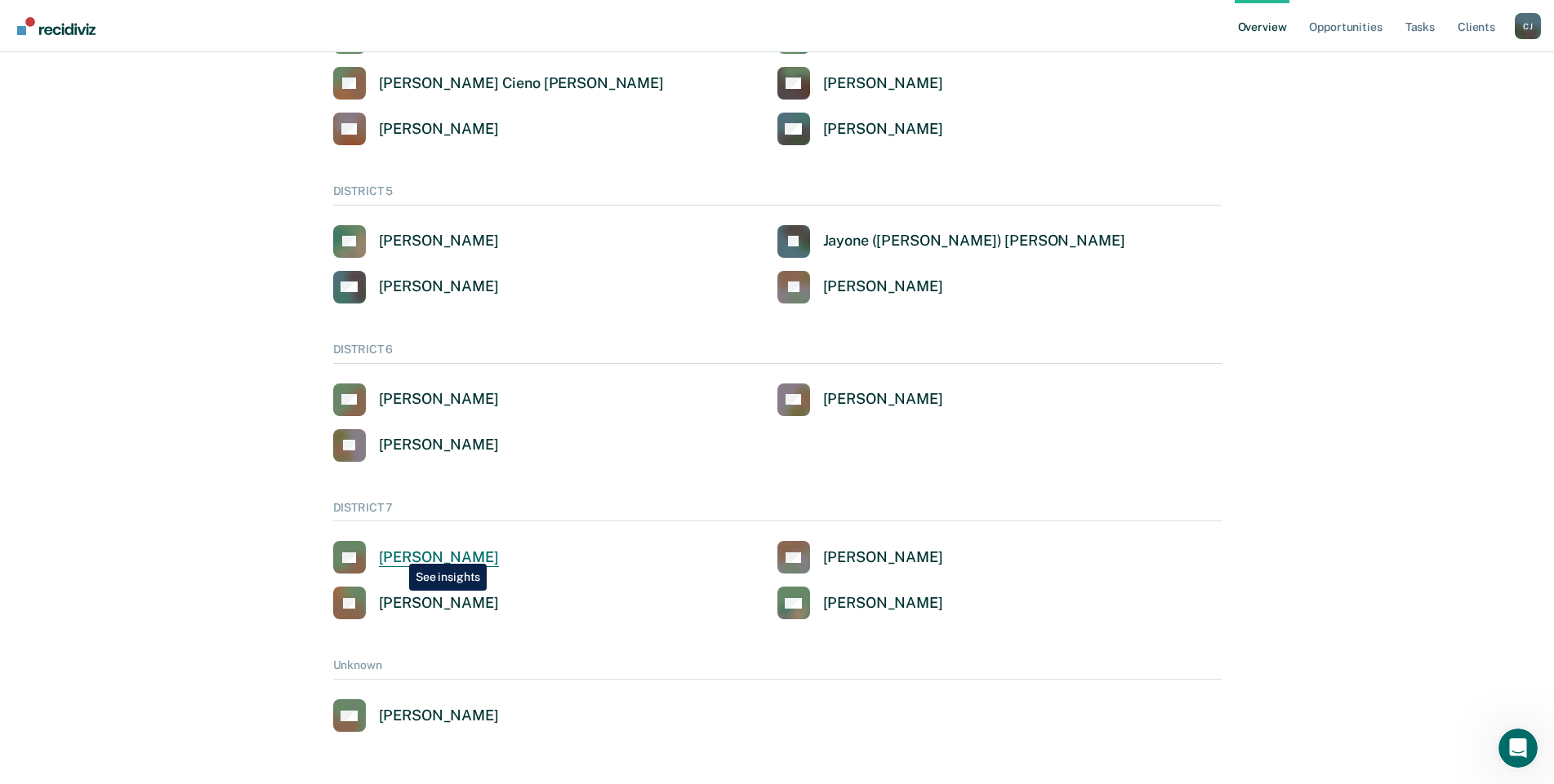
click at [397, 552] on div "[PERSON_NAME]" at bounding box center [438, 558] width 120 height 19
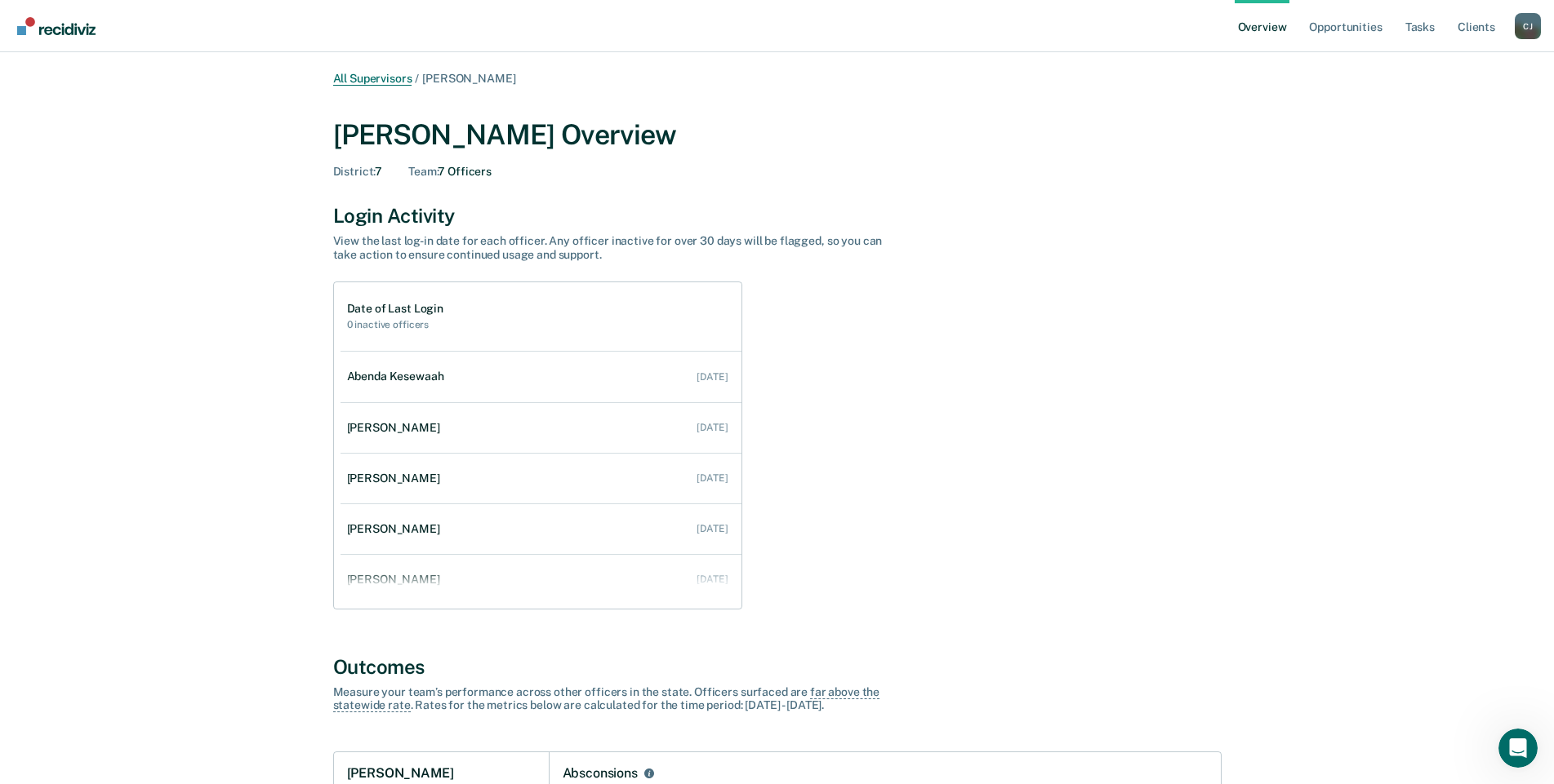
click at [372, 78] on link "All Supervisors" at bounding box center [373, 78] width 79 height 14
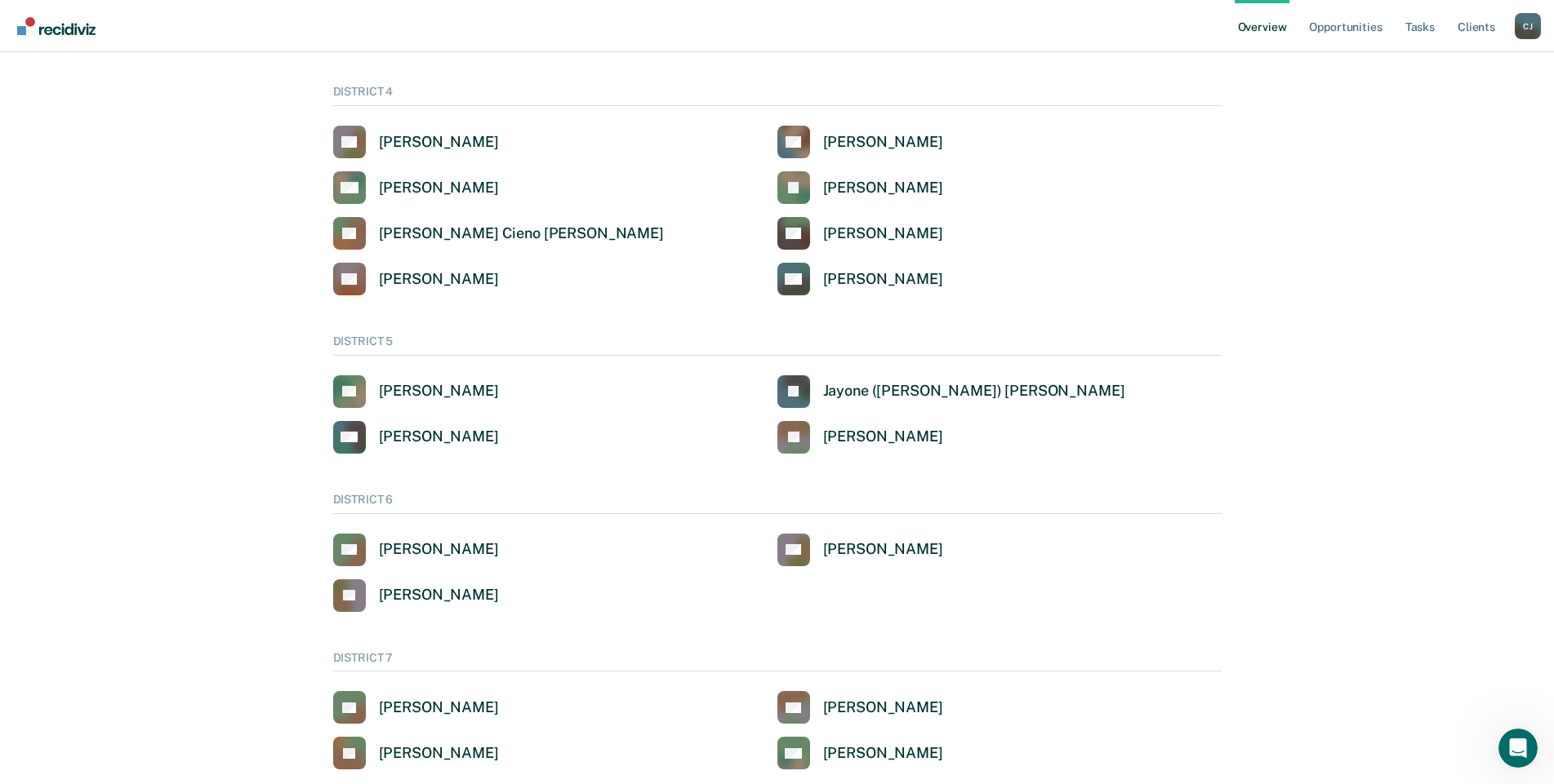
scroll to position [801, 0]
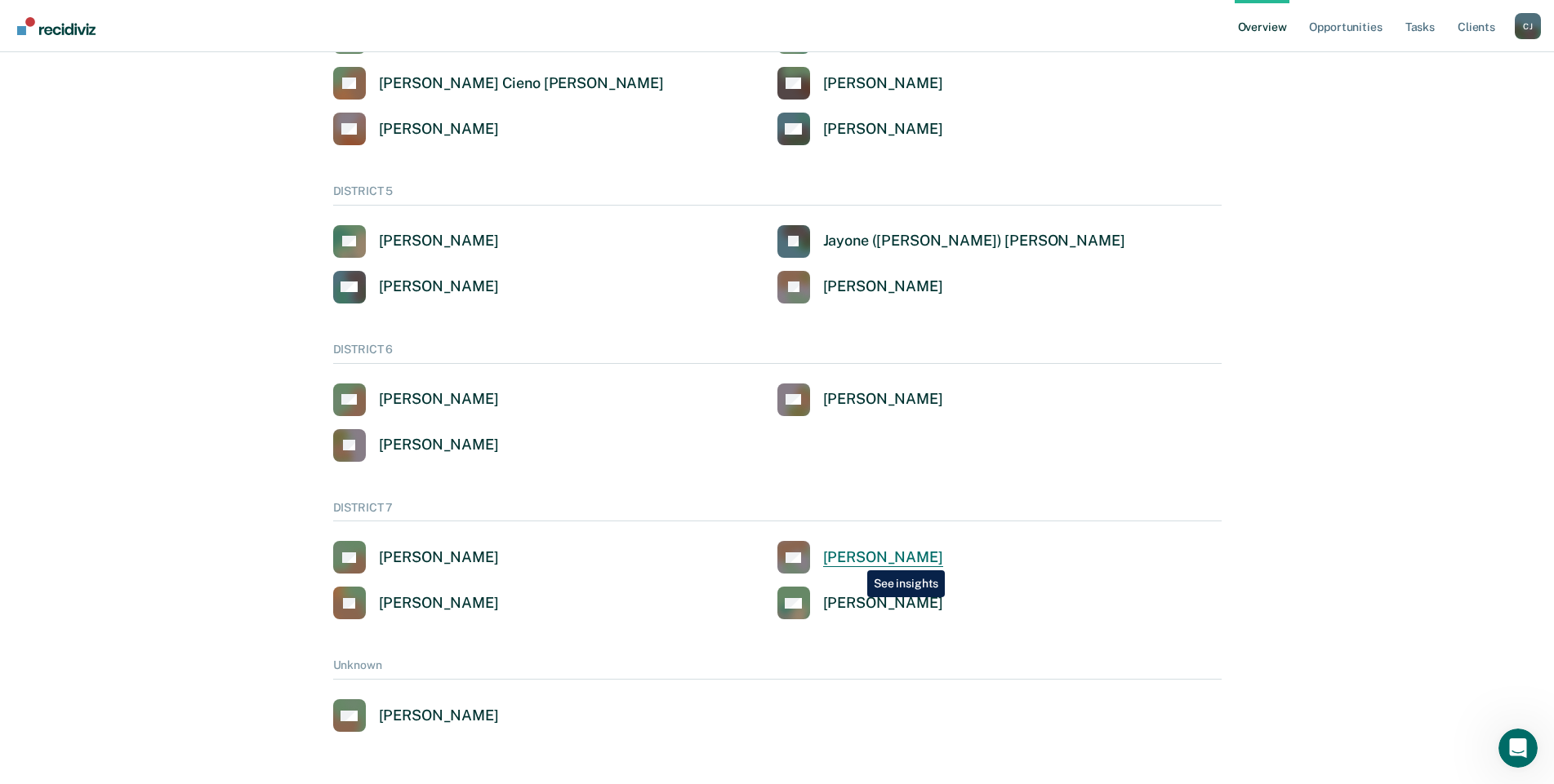
click at [855, 558] on div "[PERSON_NAME]" at bounding box center [883, 558] width 120 height 19
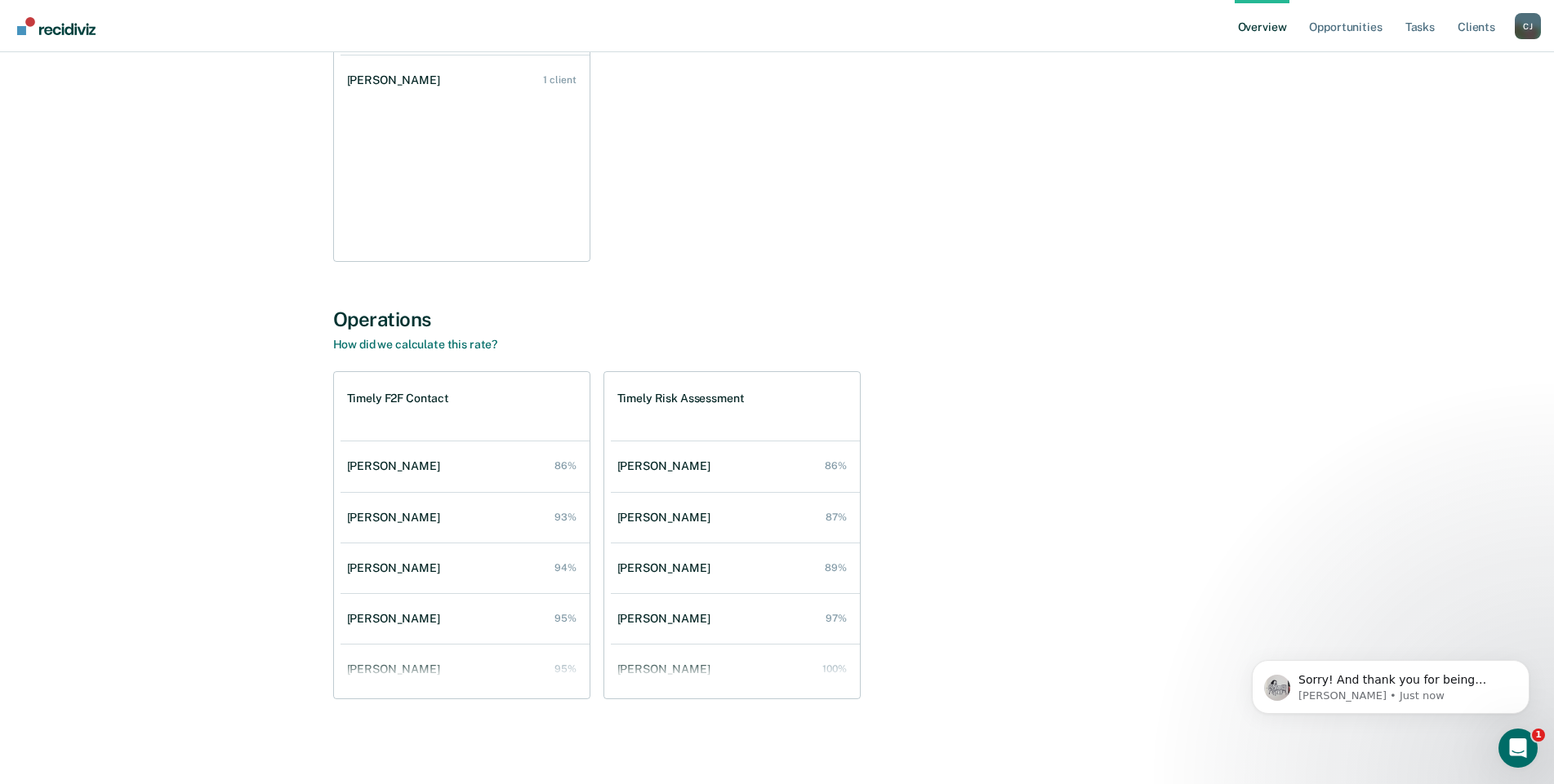
scroll to position [64, 0]
click at [1259, 26] on link "Overview" at bounding box center [1261, 26] width 55 height 52
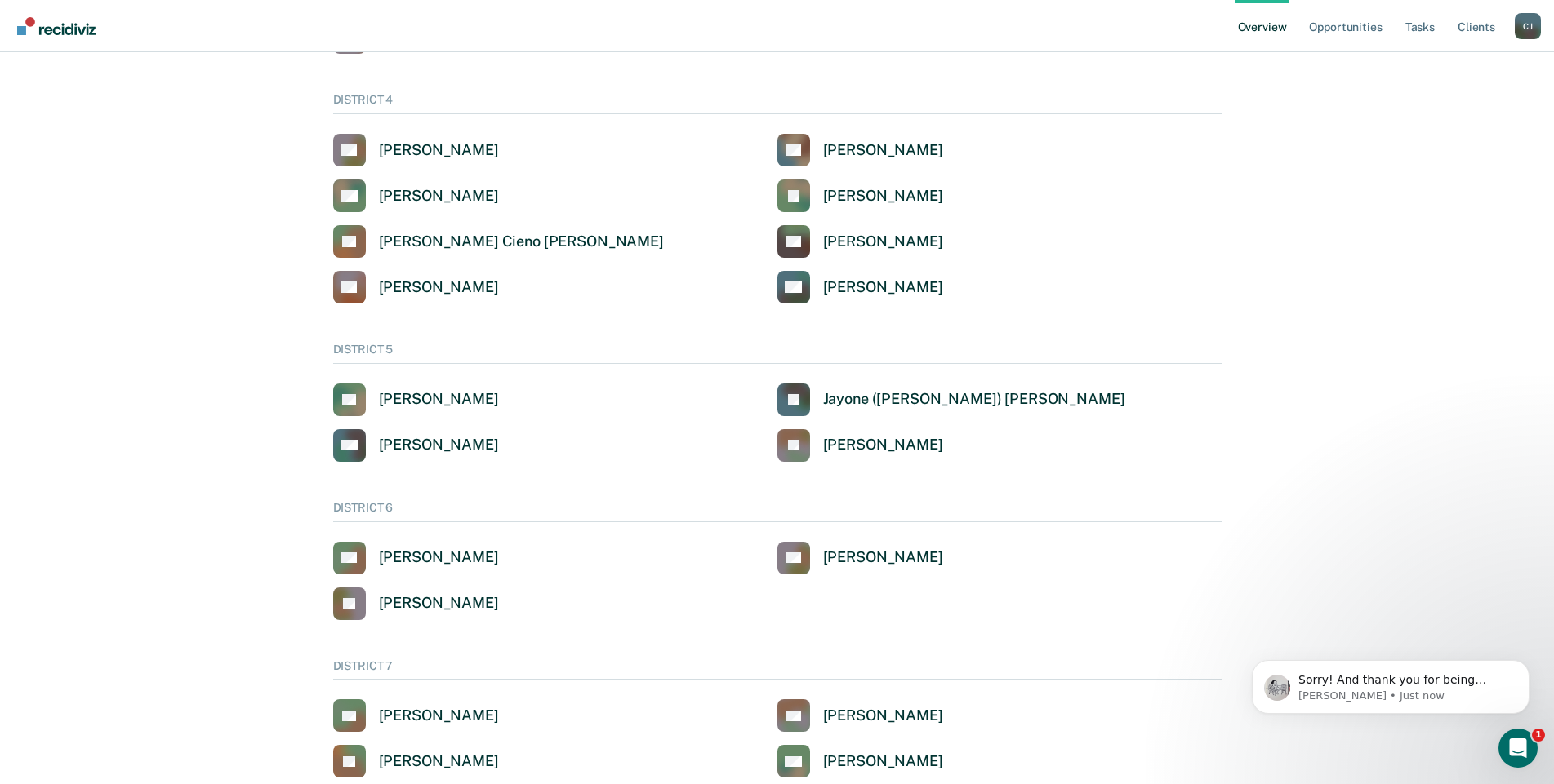
scroll to position [801, 0]
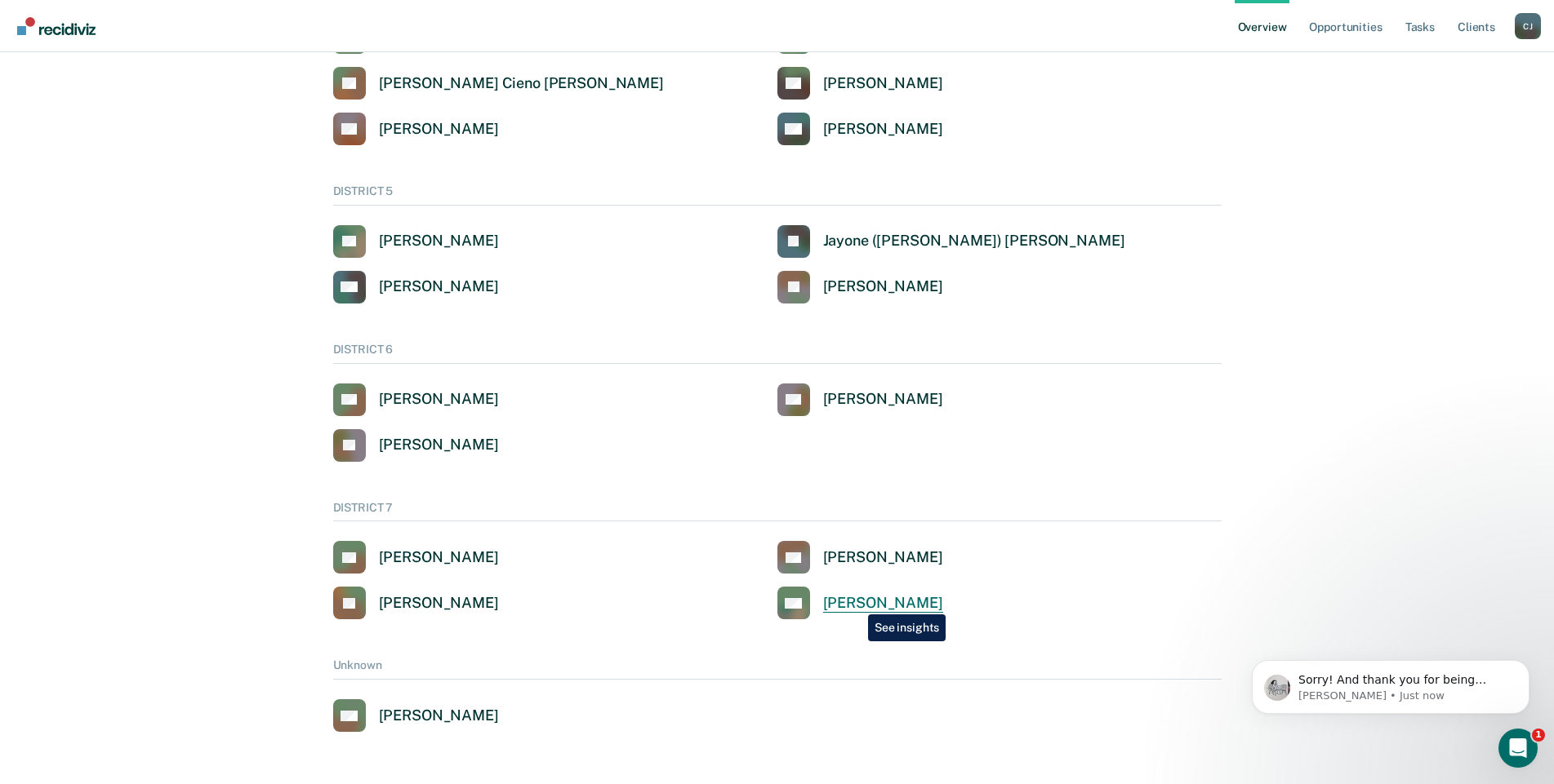
click at [856, 602] on div "[PERSON_NAME]" at bounding box center [883, 603] width 120 height 19
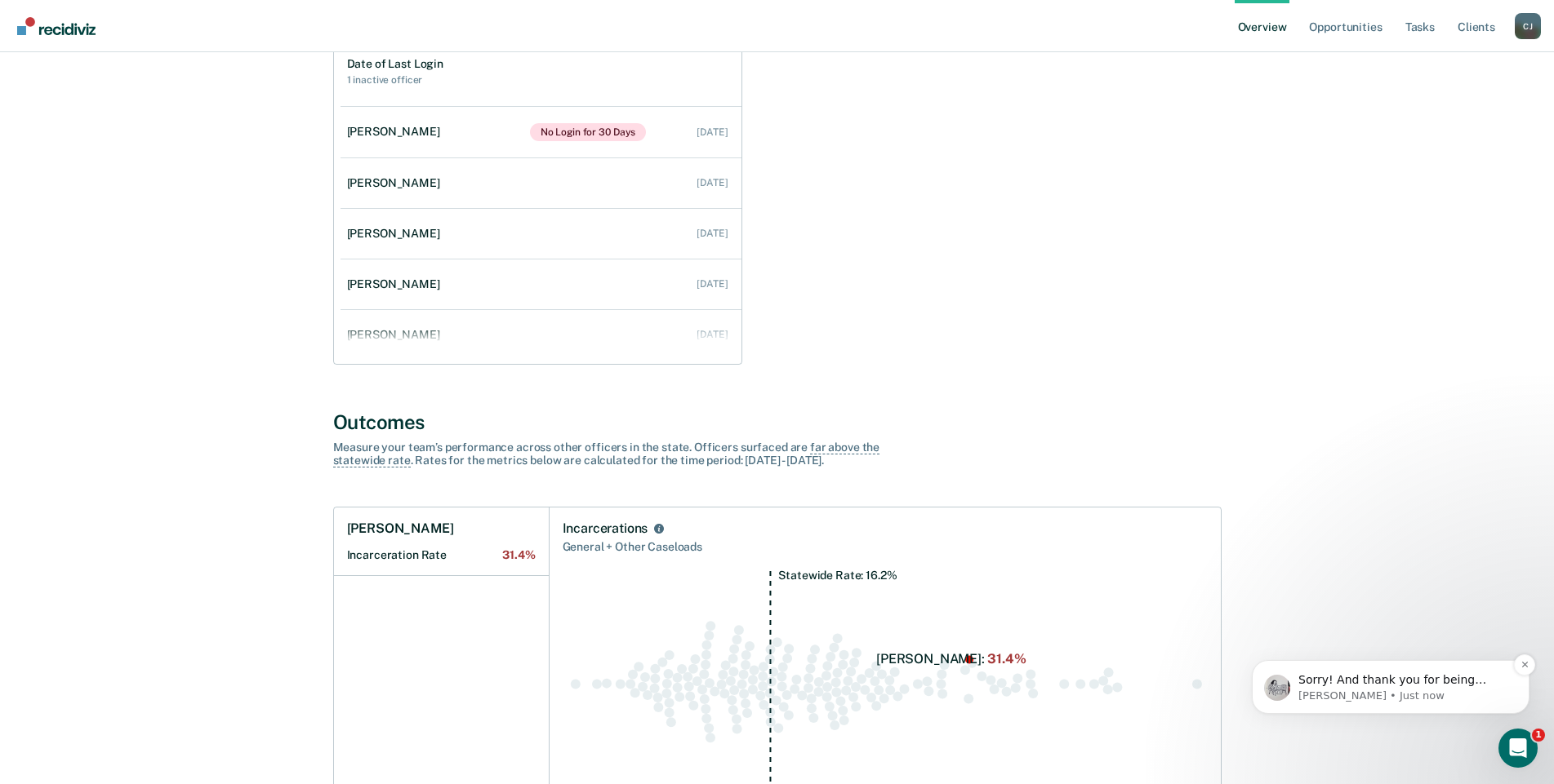
click at [1403, 685] on span "Sorry! And thank you for being patient!" at bounding box center [1392, 688] width 188 height 30
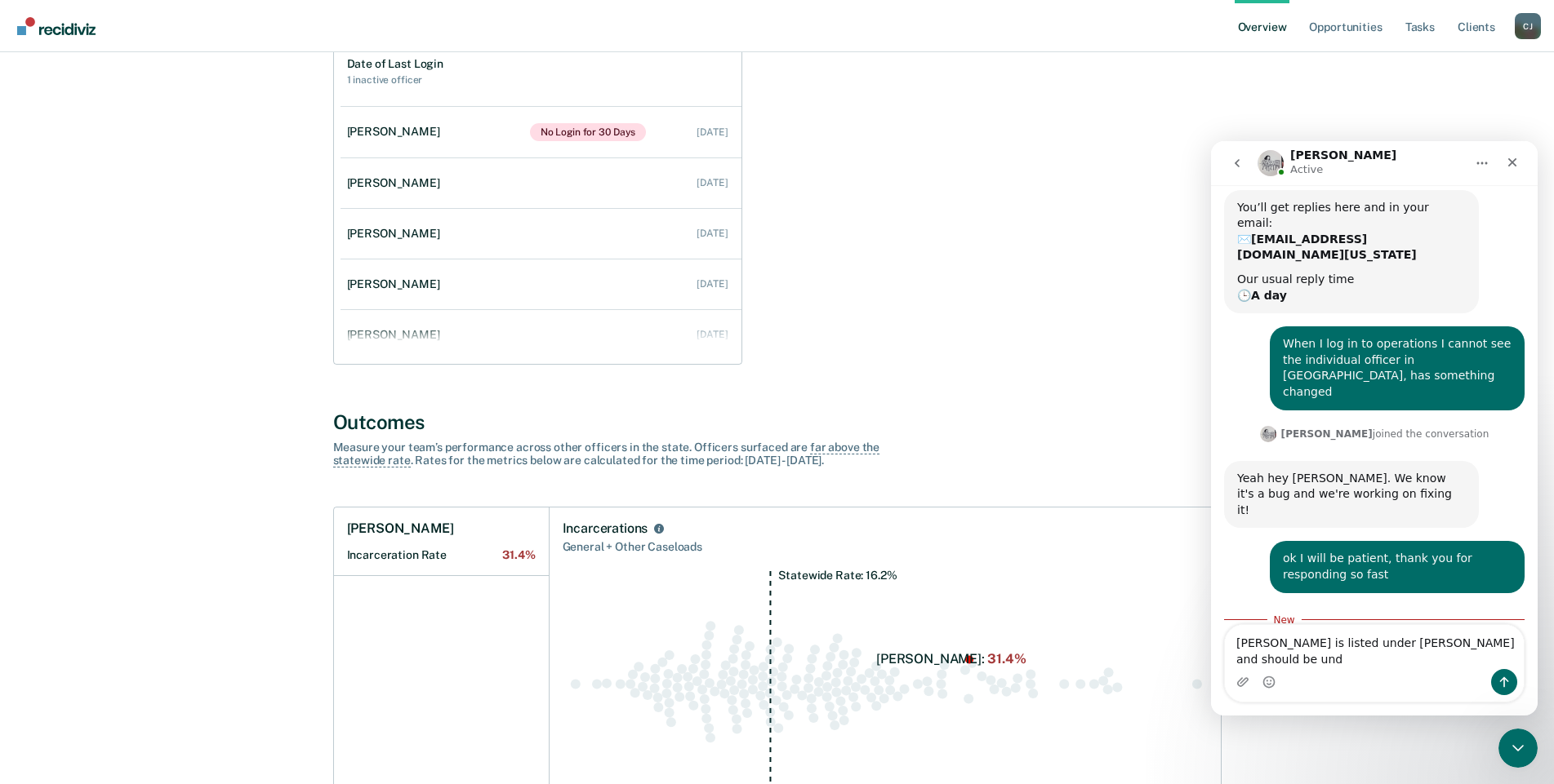
scroll to position [98, 0]
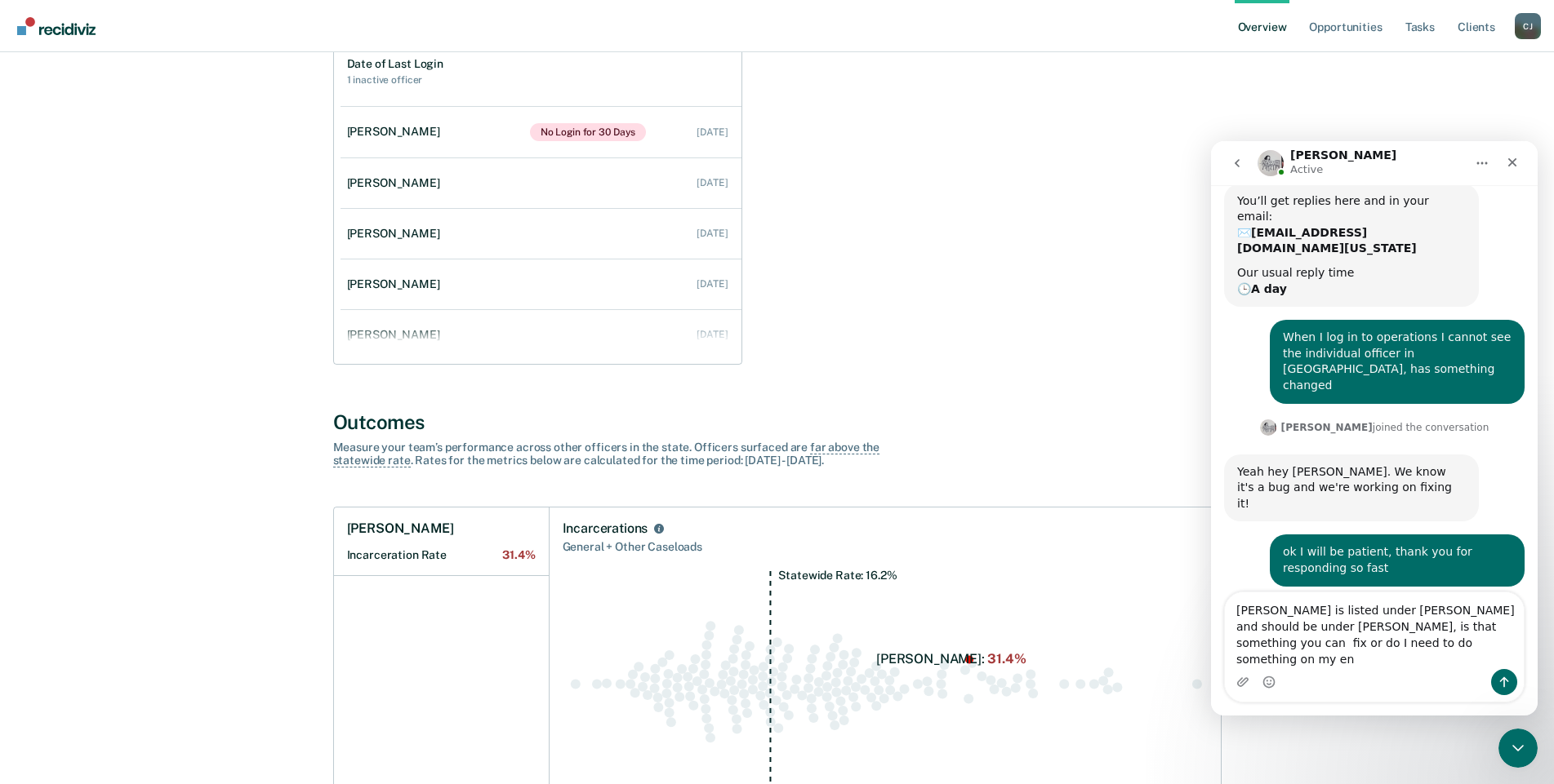
type textarea "[PERSON_NAME] is listed under [PERSON_NAME] and should be under [PERSON_NAME], …"
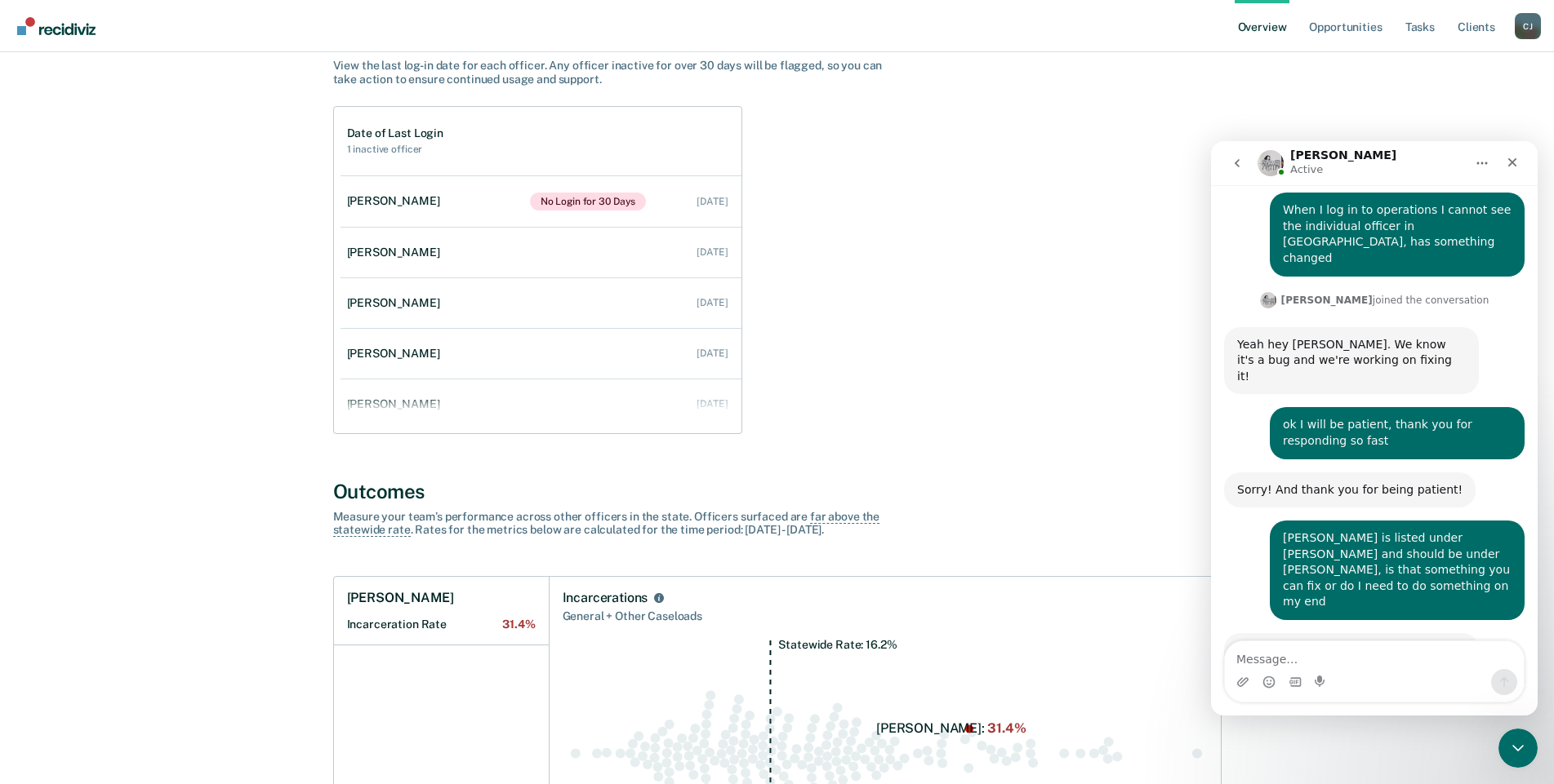
scroll to position [0, 0]
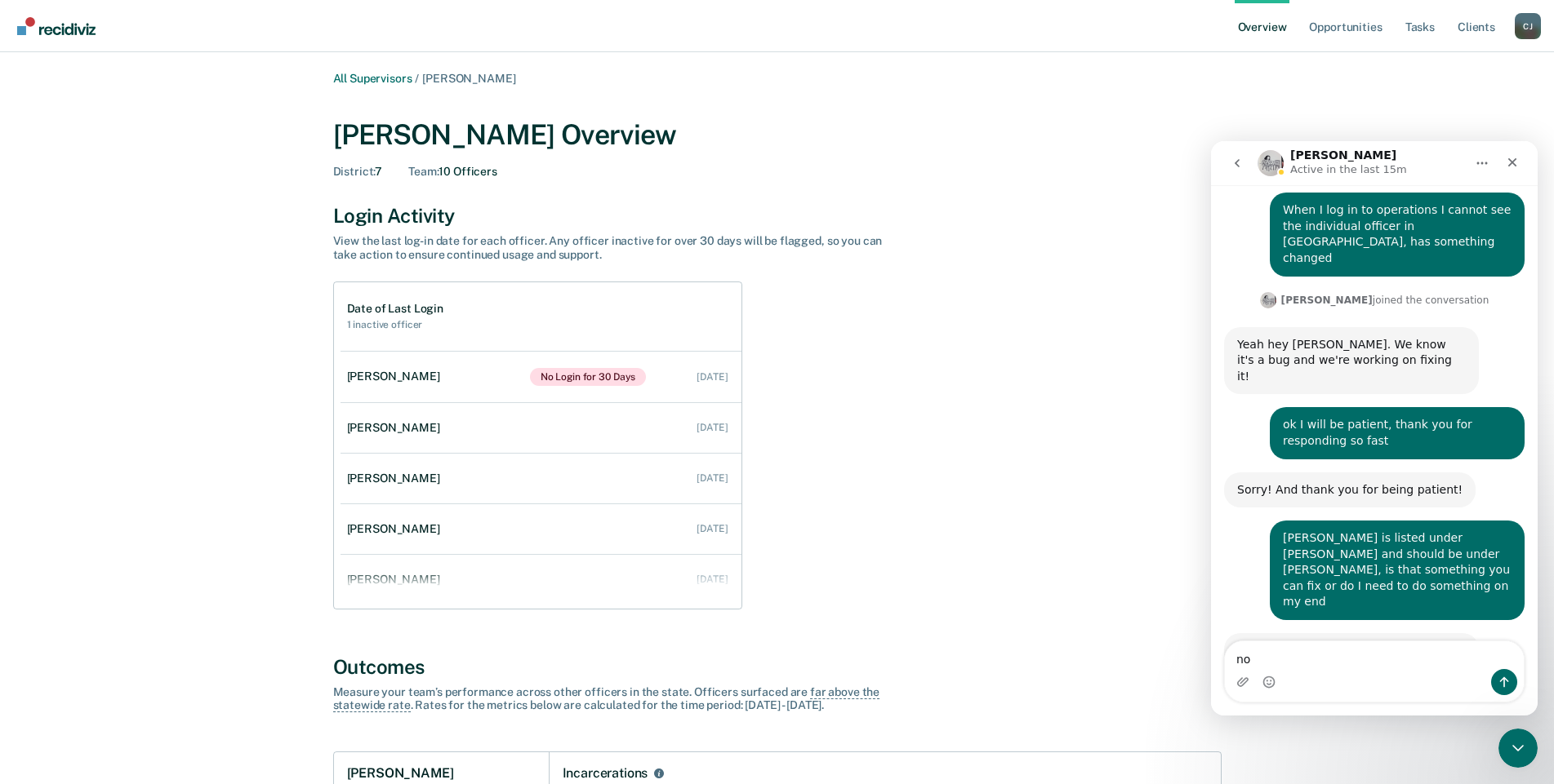
type textarea "n"
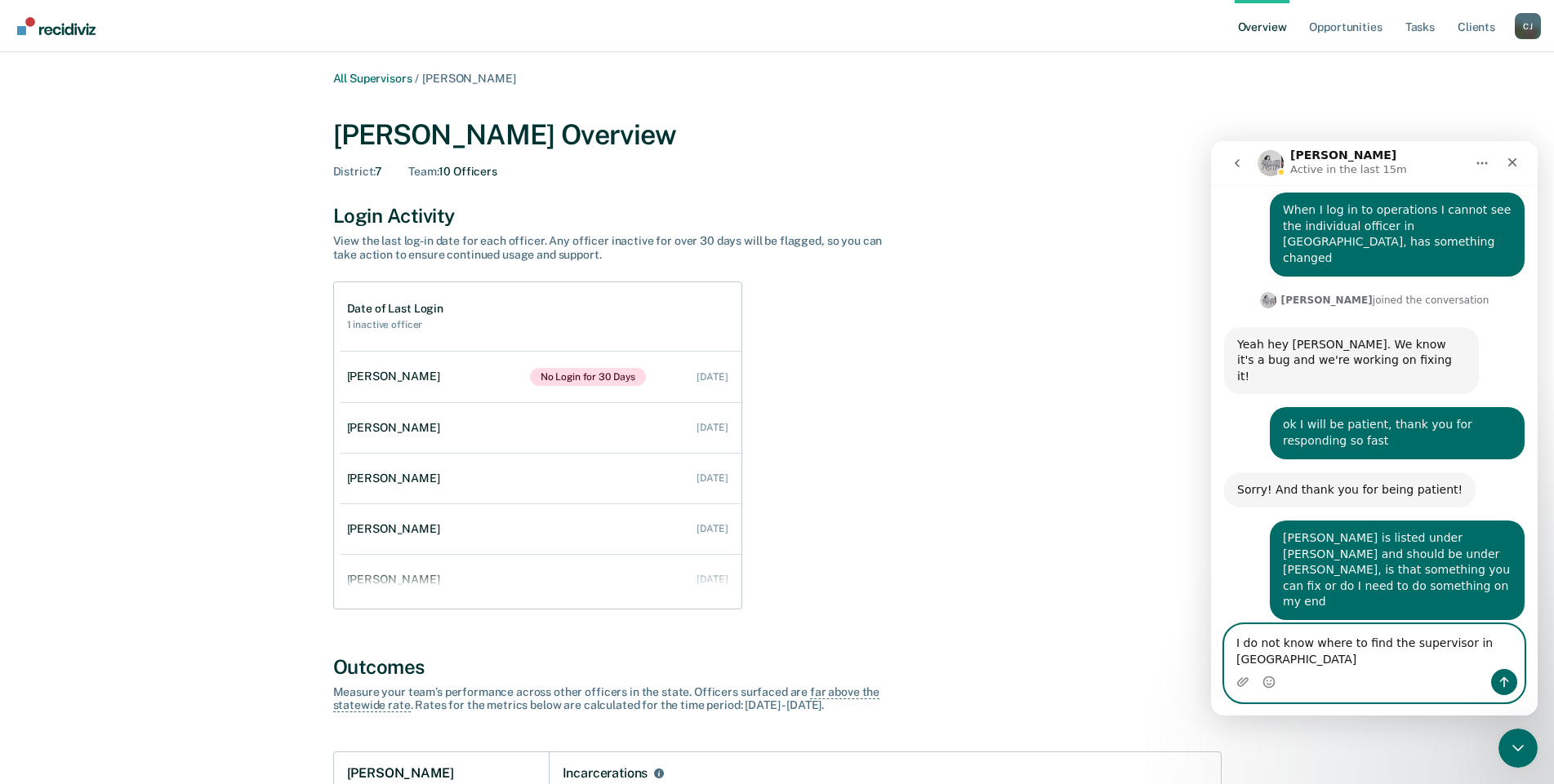
type textarea "I do not know where to find the supervisor in [GEOGRAPHIC_DATA]"
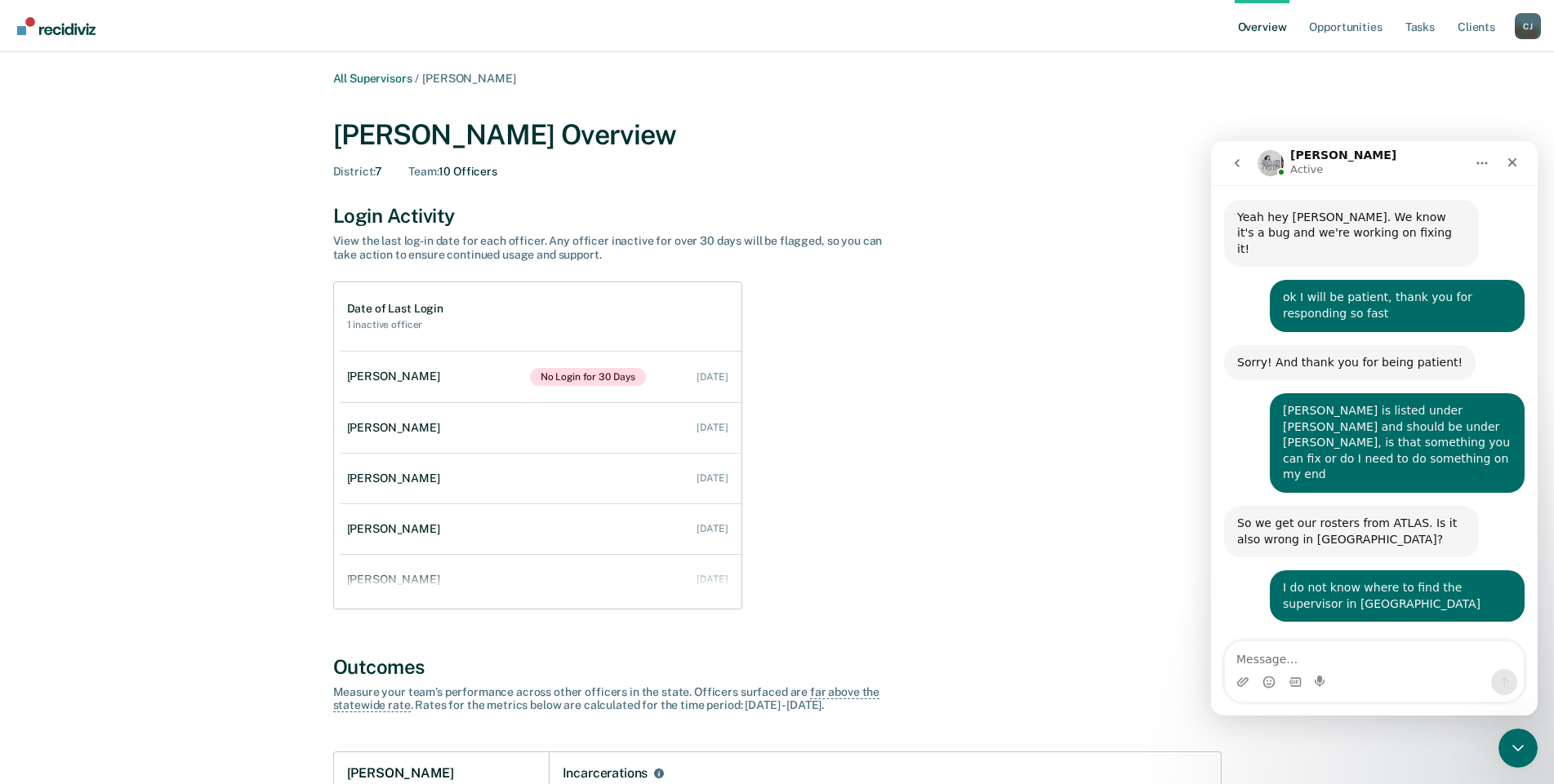
scroll to position [370, 0]
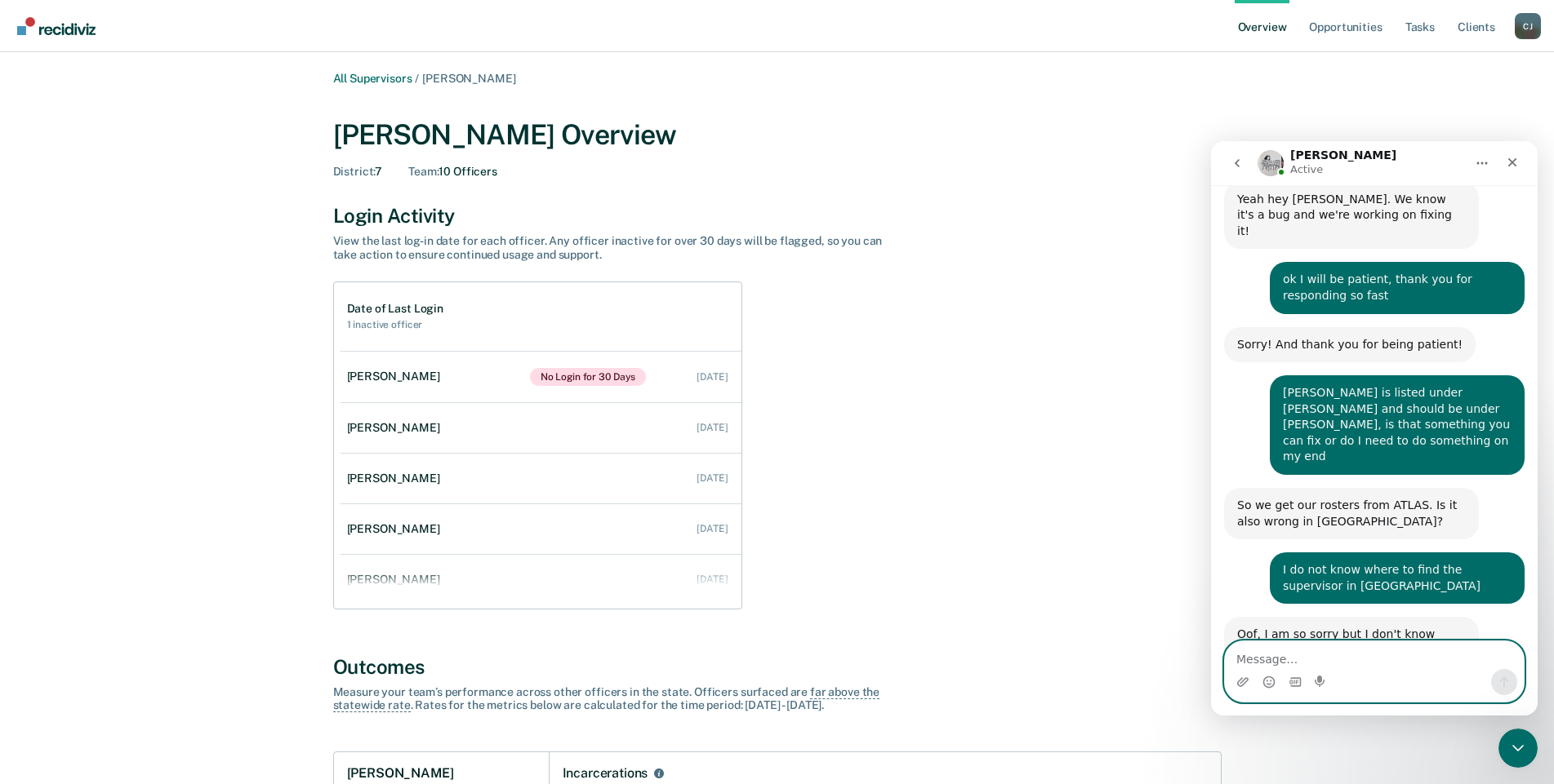
click at [1273, 651] on textarea "Message…" at bounding box center [1375, 655] width 299 height 28
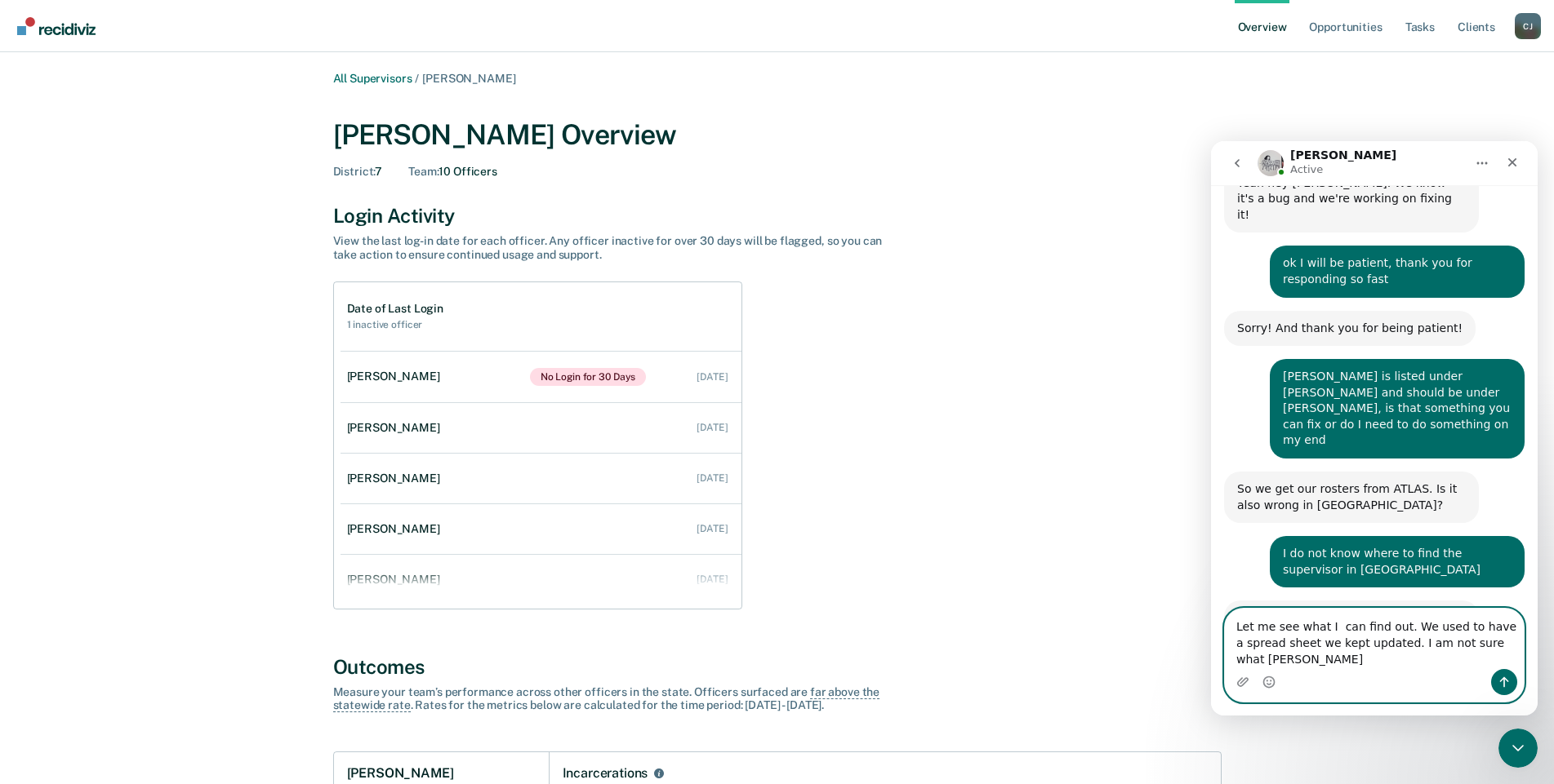
scroll to position [403, 0]
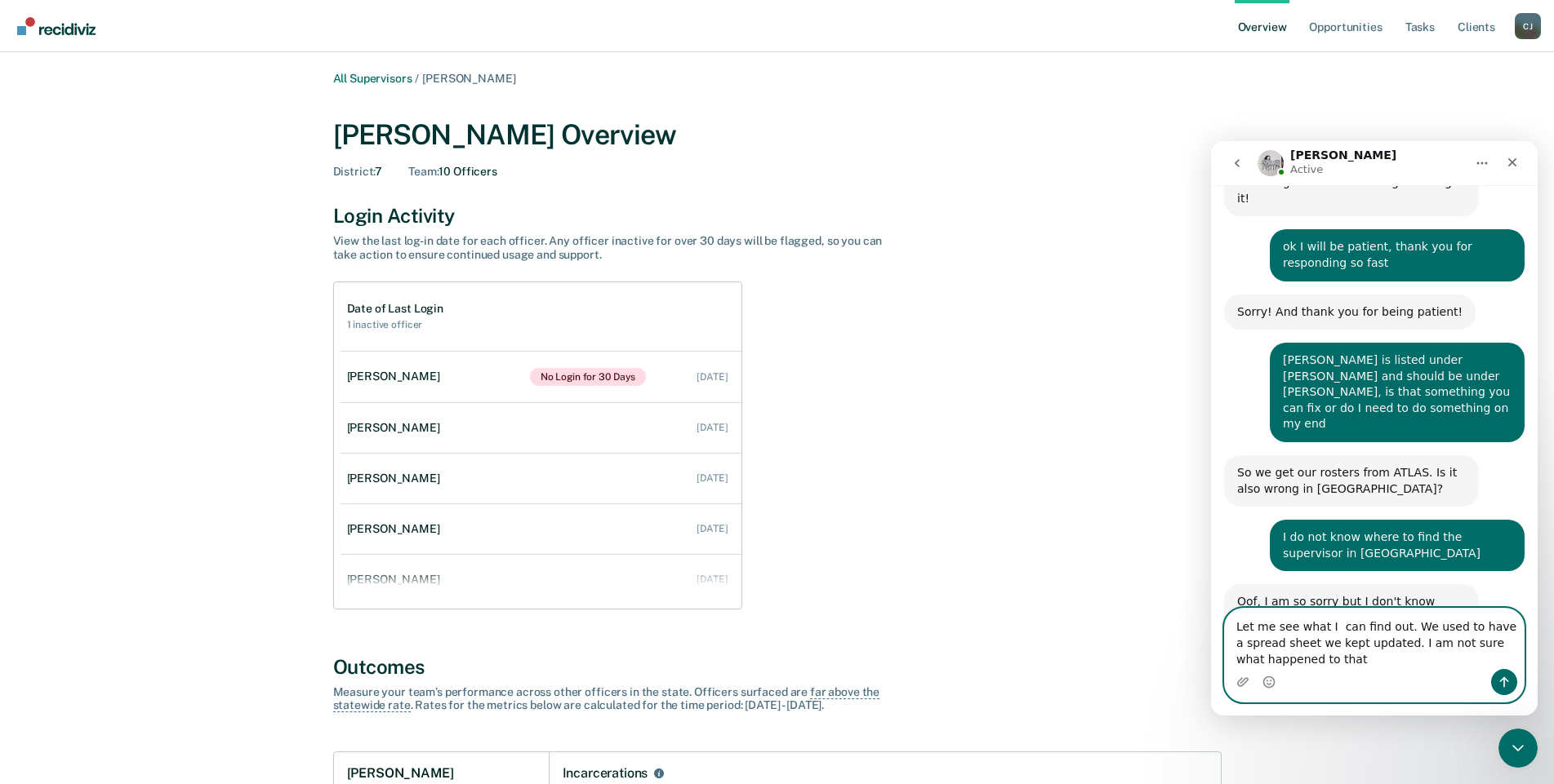
type textarea "Let me see what I can find out. We used to have a spread sheet we kept updated.…"
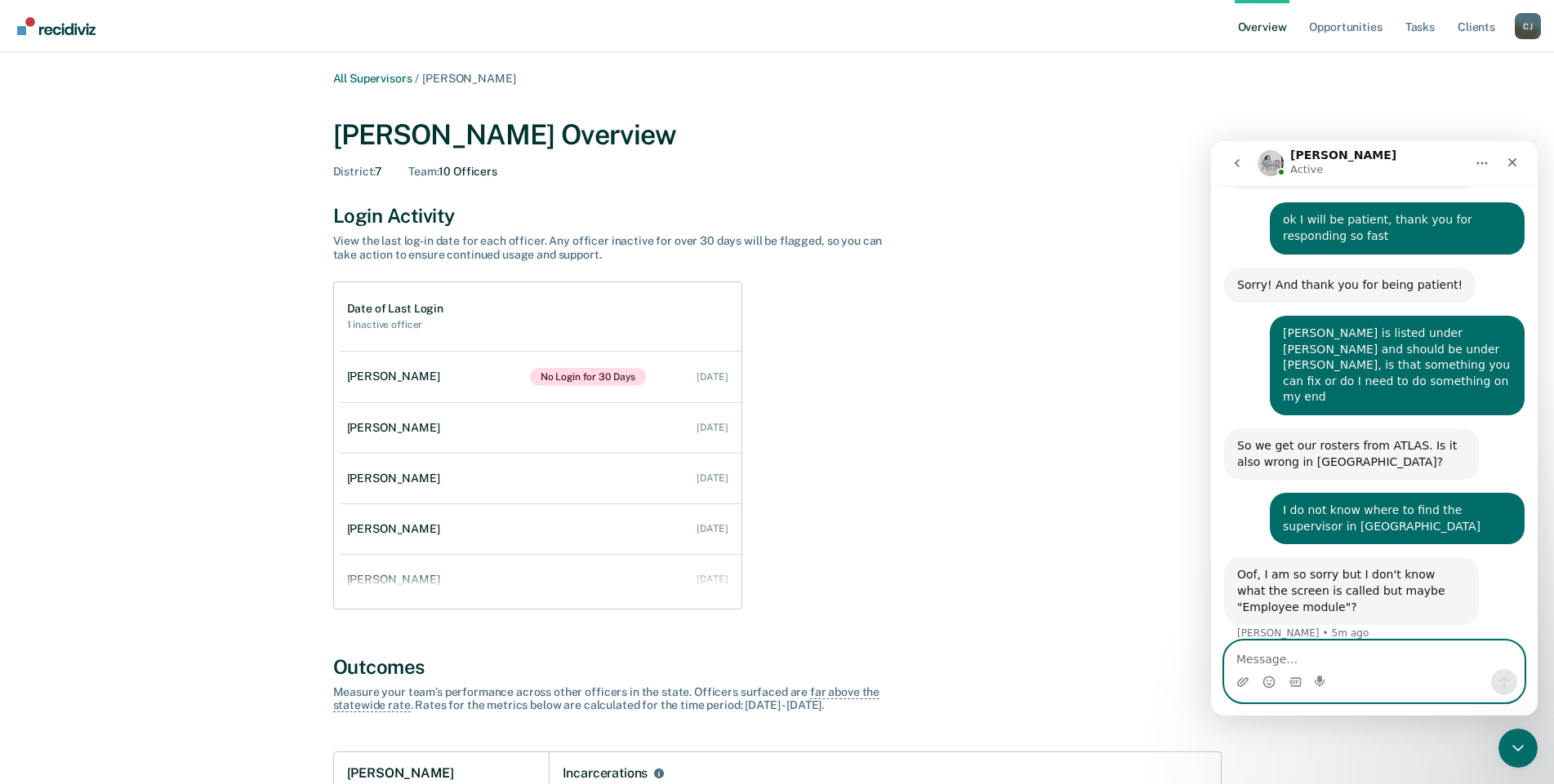
scroll to position [451, 0]
